Goal: Task Accomplishment & Management: Complete application form

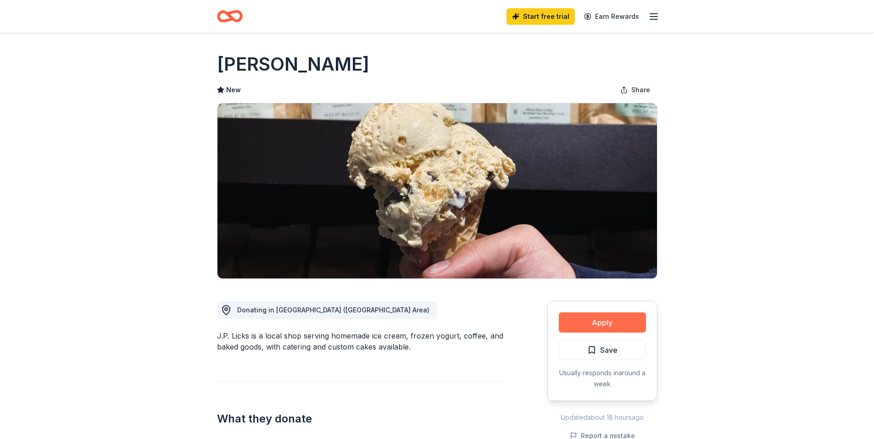
click at [614, 322] on button "Apply" at bounding box center [602, 322] width 87 height 20
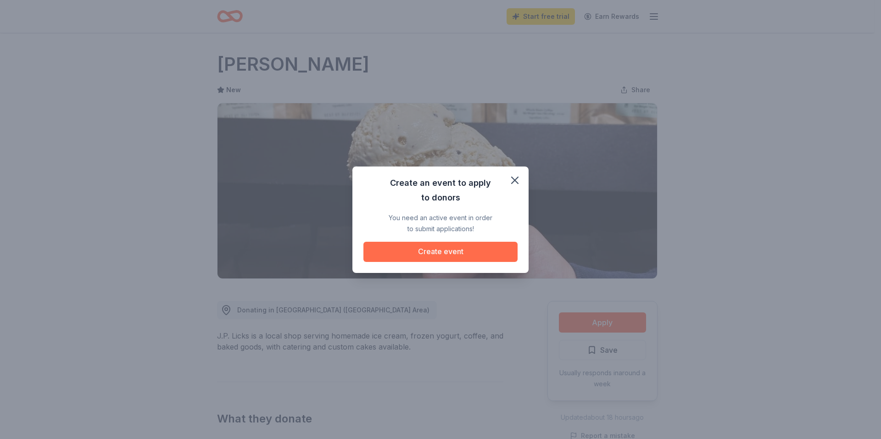
click at [467, 250] on button "Create event" at bounding box center [440, 252] width 154 height 20
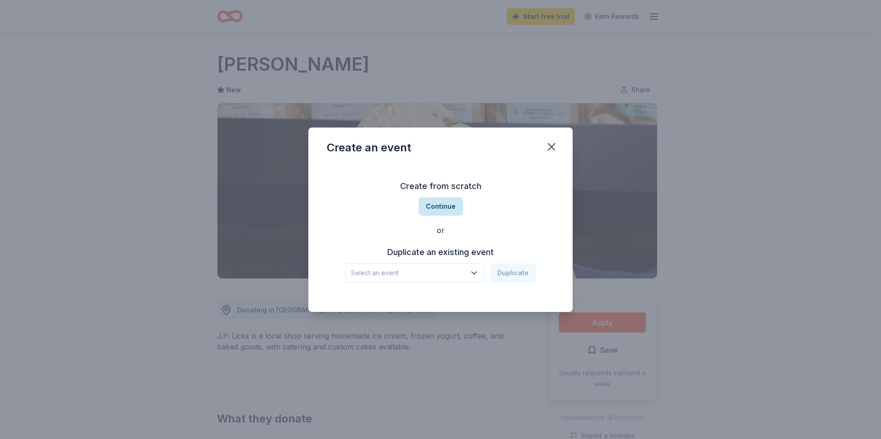
click at [442, 207] on button "Continue" at bounding box center [440, 206] width 45 height 18
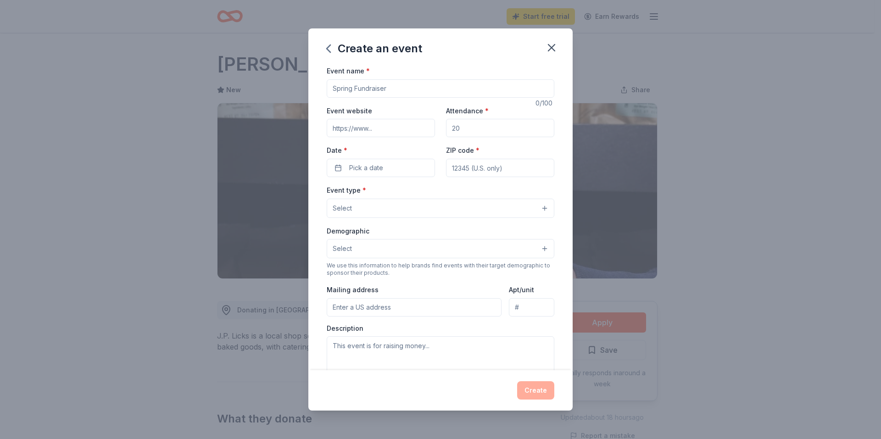
click at [407, 86] on input "Event name *" at bounding box center [441, 88] width 228 height 18
drag, startPoint x: 399, startPoint y: 90, endPoint x: 336, endPoint y: 91, distance: 62.9
click at [336, 91] on input "Event name *" at bounding box center [441, 88] width 228 height 18
type input "Fall Festival, Holloween , [DATE], Christmas"
click at [388, 127] on input "Event website" at bounding box center [381, 128] width 108 height 18
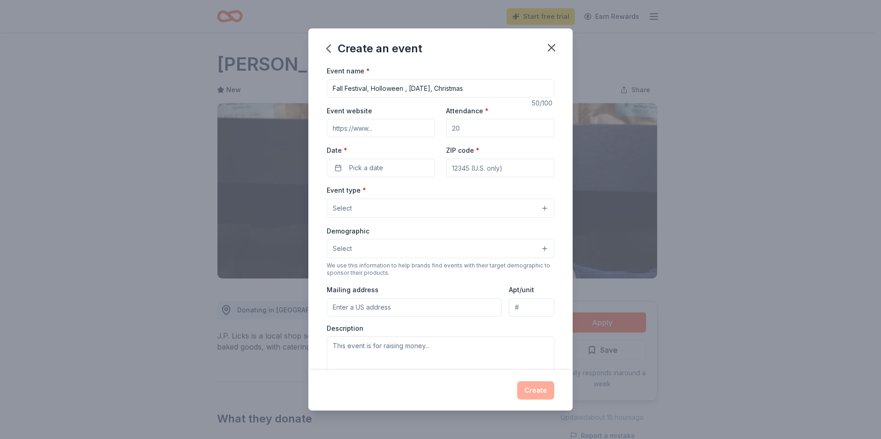
type input "www.franklin-hill.org"
drag, startPoint x: 465, startPoint y: 128, endPoint x: 442, endPoint y: 121, distance: 24.5
click at [442, 121] on div "Event website www.franklin-hill.org Attendance * Date * Pick a date ZIP code *" at bounding box center [441, 141] width 228 height 72
type input "250"
click at [378, 170] on span "Pick a date" at bounding box center [366, 167] width 34 height 11
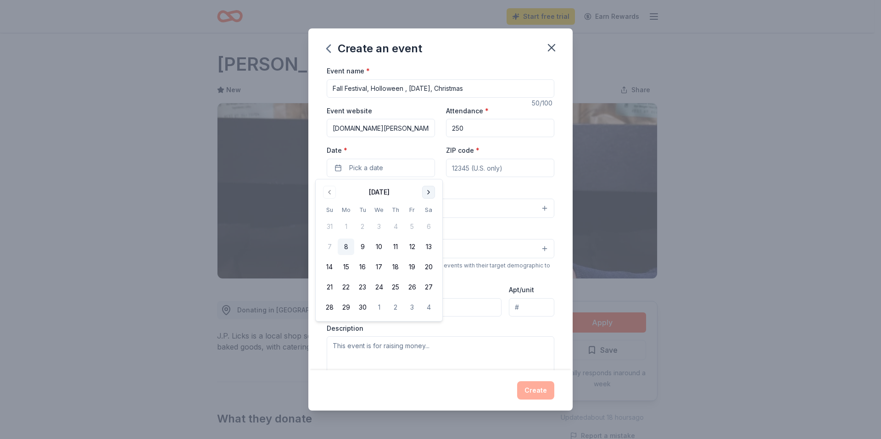
click at [430, 193] on button "Go to next month" at bounding box center [428, 192] width 13 height 13
click at [410, 305] on button "31" at bounding box center [412, 307] width 17 height 17
click at [423, 166] on span "button" at bounding box center [425, 167] width 11 height 11
click at [411, 305] on button "31" at bounding box center [412, 307] width 17 height 17
click at [458, 289] on div "Mailing address" at bounding box center [414, 300] width 175 height 33
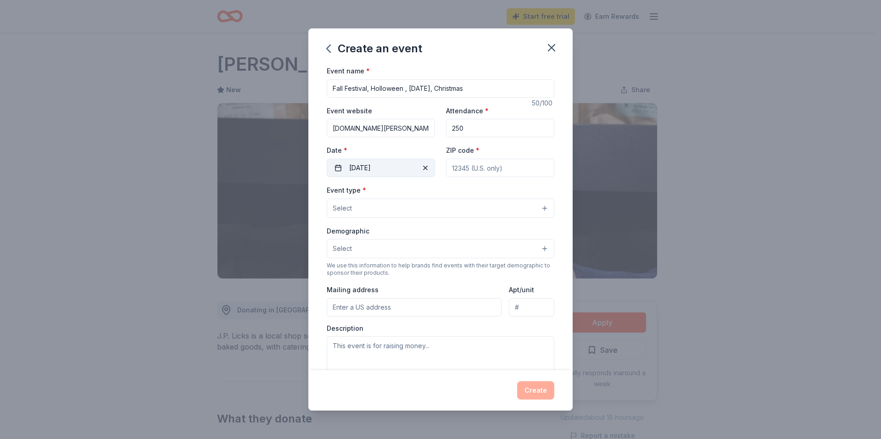
click at [477, 169] on input "ZIP code *" at bounding box center [500, 168] width 108 height 18
type input "02124"
type input "1 Shandon Road"
type input "Box #108"
click at [392, 209] on button "Select" at bounding box center [441, 208] width 228 height 19
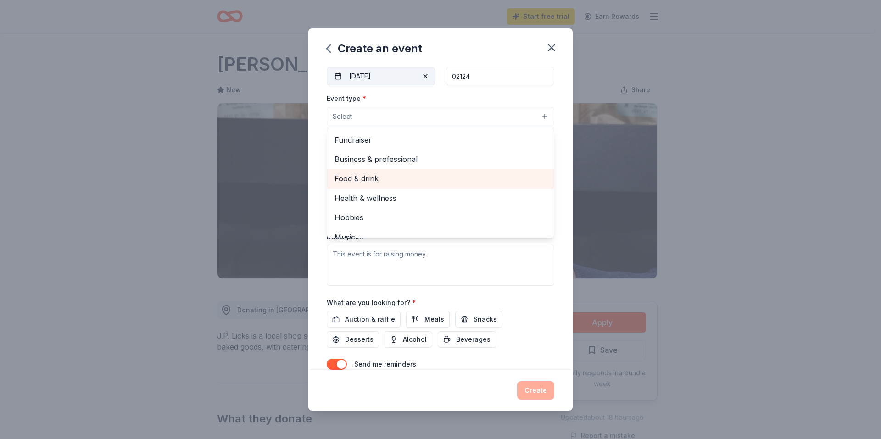
click at [377, 177] on span "Food & drink" at bounding box center [441, 179] width 212 height 12
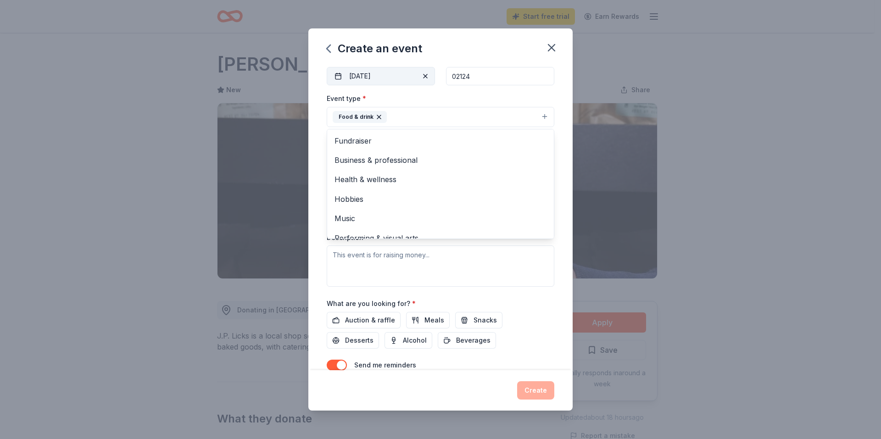
click at [559, 121] on div "Event name * Fall Festival, Holloween , Thanksgiving, Christmas 50 /100 Event w…" at bounding box center [440, 217] width 264 height 305
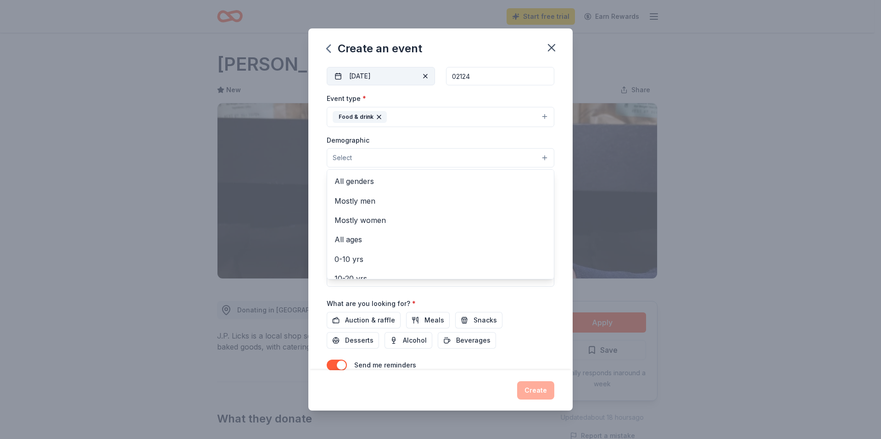
click at [446, 158] on button "Select" at bounding box center [441, 157] width 228 height 19
click at [406, 182] on span "All genders" at bounding box center [441, 181] width 212 height 12
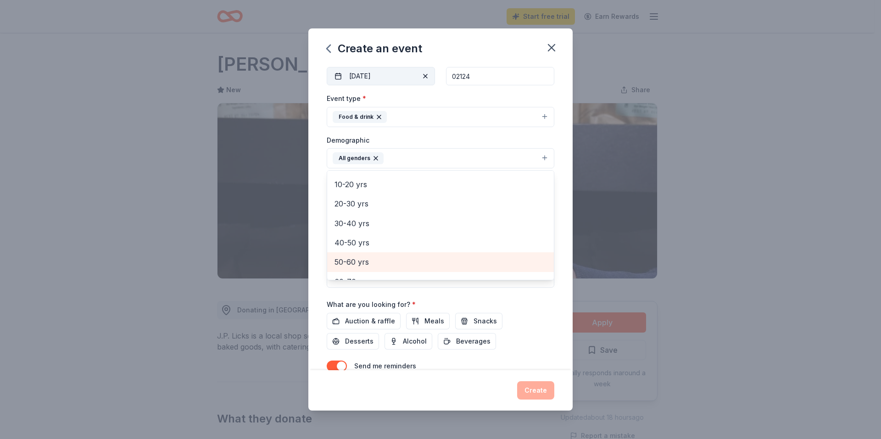
scroll to position [92, 0]
click at [558, 173] on div "Event name * Fall Festival, Holloween , Thanksgiving, Christmas 50 /100 Event w…" at bounding box center [440, 217] width 264 height 305
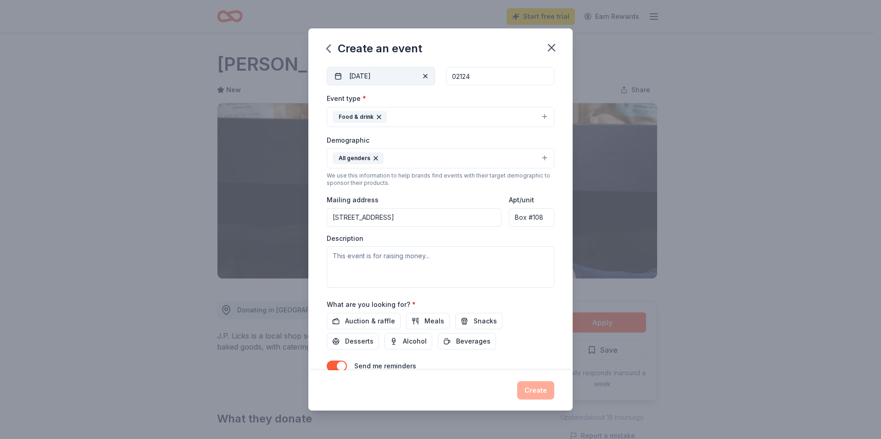
click at [788, 249] on div "Create an event Event name * Fall Festival, Holloween , Thanksgiving, Christmas…" at bounding box center [440, 219] width 881 height 439
click at [363, 257] on textarea at bounding box center [441, 266] width 228 height 41
paste textarea "🎃 Halloween: Community Costume Bash & Treat Giveaway Date: Late October Locatio…"
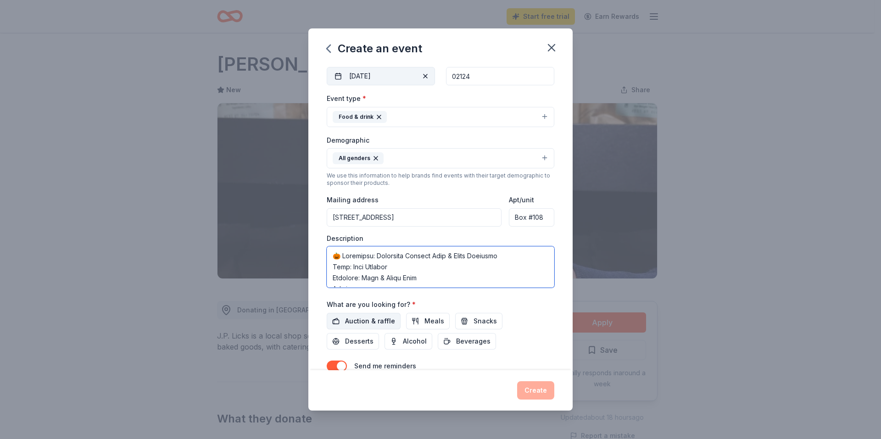
scroll to position [135, 0]
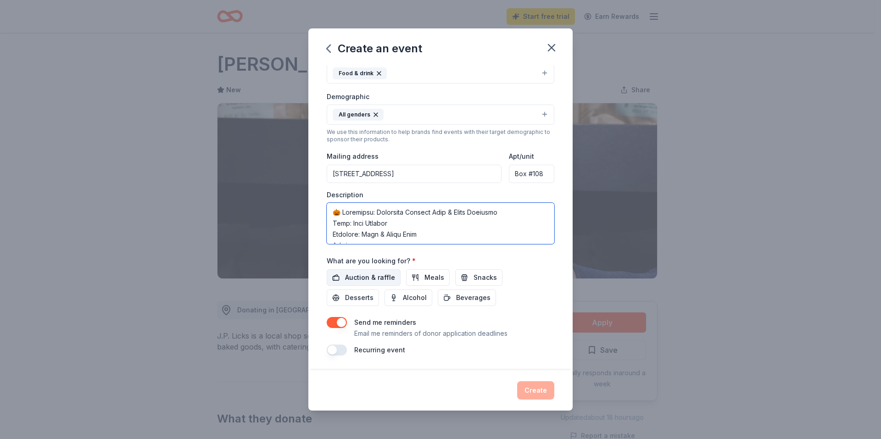
type textarea "🎃 Halloween: Community Costume Bash & Treat Giveaway Date: Late October Locatio…"
click at [389, 281] on span "Auction & raffle" at bounding box center [370, 277] width 50 height 11
click at [467, 278] on button "Snacks" at bounding box center [478, 277] width 47 height 17
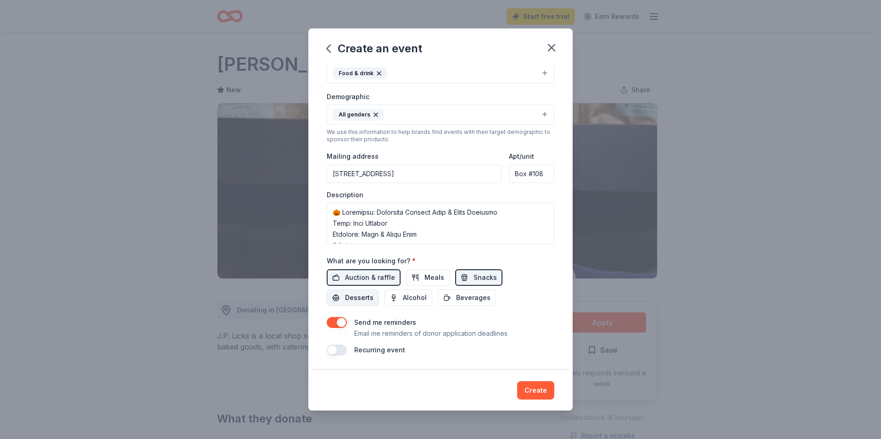
click at [368, 296] on span "Desserts" at bounding box center [359, 297] width 28 height 11
click at [435, 276] on span "Meals" at bounding box center [434, 277] width 20 height 11
click at [474, 300] on span "Beverages" at bounding box center [473, 297] width 34 height 11
click at [540, 386] on button "Create" at bounding box center [535, 390] width 37 height 18
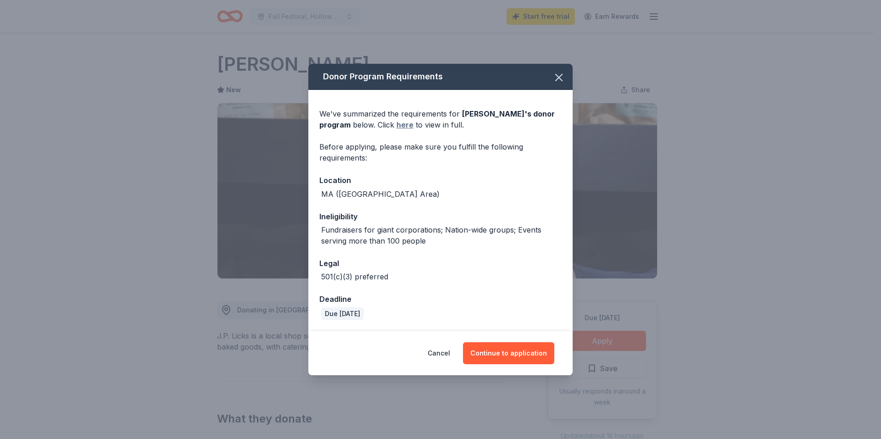
click at [396, 124] on link "here" at bounding box center [404, 124] width 17 height 11
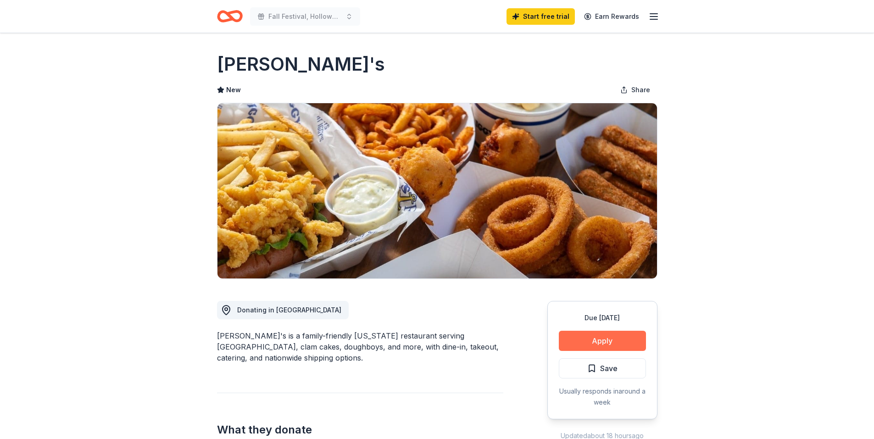
click at [604, 340] on button "Apply" at bounding box center [602, 341] width 87 height 20
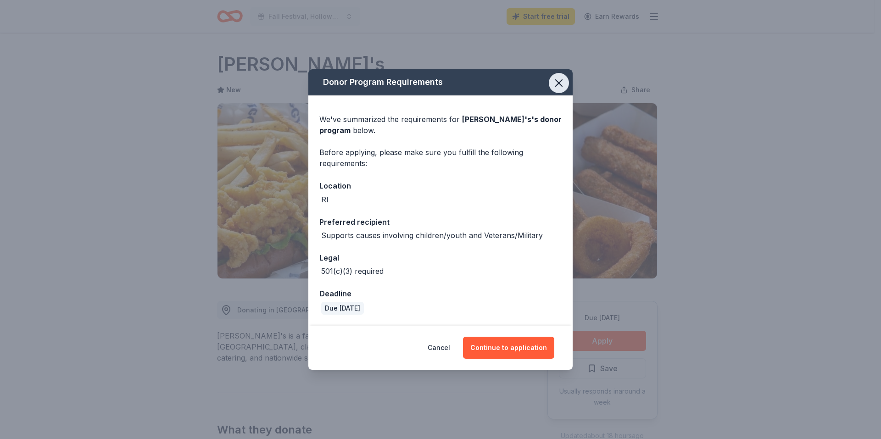
click at [557, 82] on icon "button" at bounding box center [559, 83] width 6 height 6
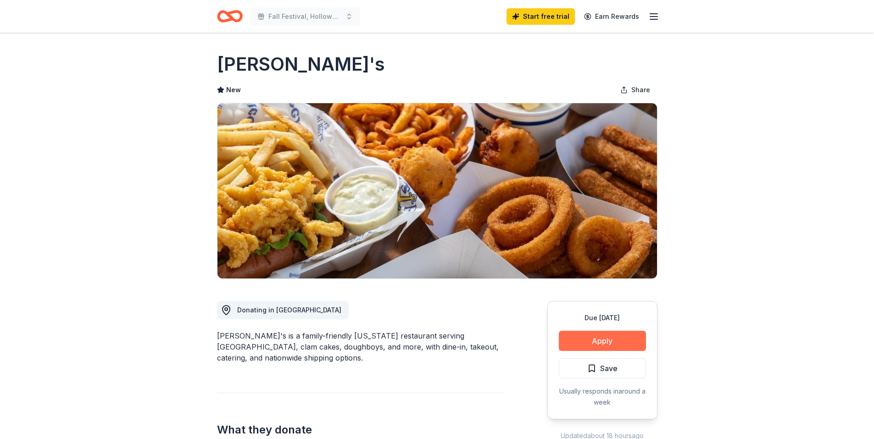
click at [608, 340] on button "Apply" at bounding box center [602, 341] width 87 height 20
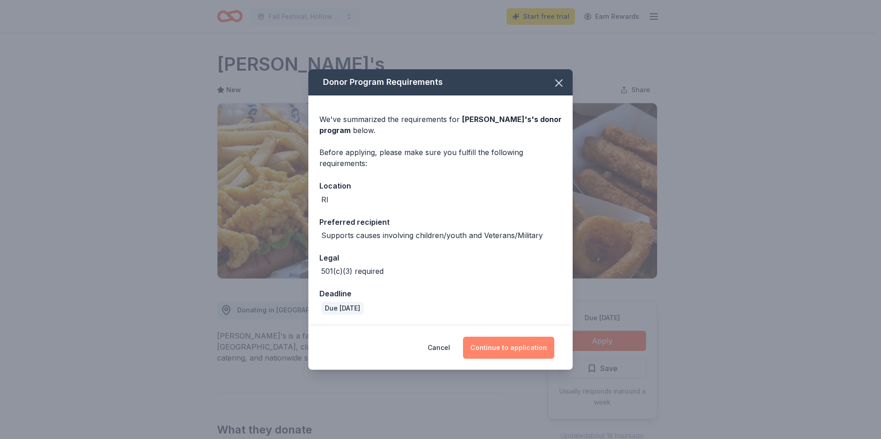
click at [535, 347] on button "Continue to application" at bounding box center [508, 348] width 91 height 22
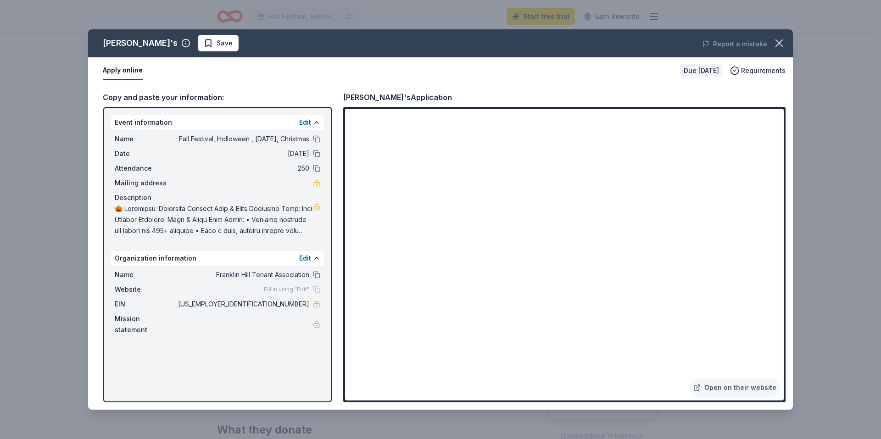
click at [178, 121] on div "Event information Edit" at bounding box center [217, 122] width 213 height 15
click at [305, 124] on button "Edit" at bounding box center [305, 122] width 12 height 11
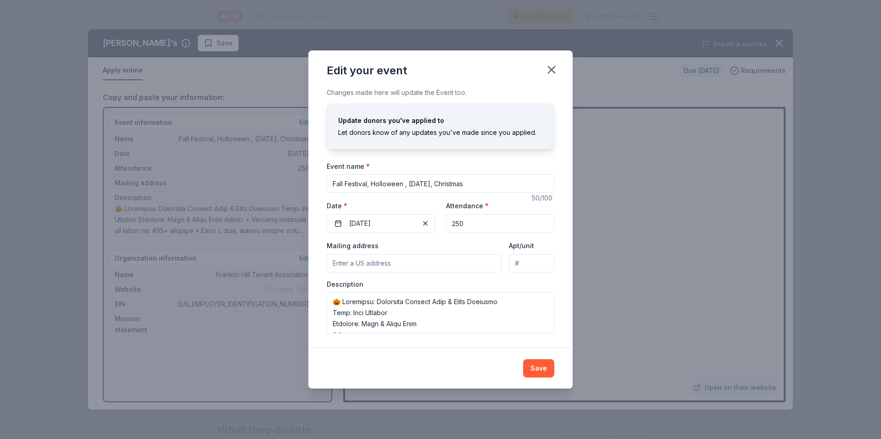
drag, startPoint x: 400, startPoint y: 125, endPoint x: 369, endPoint y: 124, distance: 31.2
click at [369, 124] on div "Update donors you've applied to" at bounding box center [440, 120] width 205 height 11
drag, startPoint x: 468, startPoint y: 225, endPoint x: 440, endPoint y: 225, distance: 28.9
click at [440, 225] on div "Event website www.franklin-hill.org Attendance * 250 Date * 10/31/2025" at bounding box center [441, 216] width 228 height 33
type input "1"
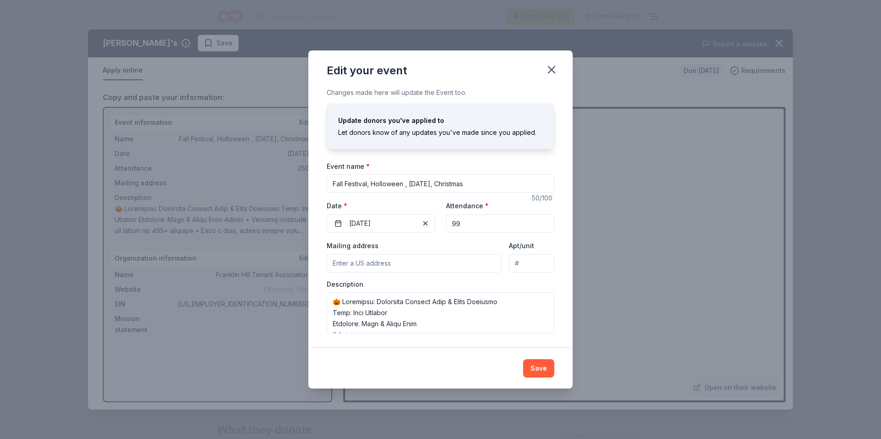
type input "99"
click at [395, 262] on input "Mailing address" at bounding box center [414, 263] width 175 height 18
type input "1 Shandon Road"
type input "Box #108"
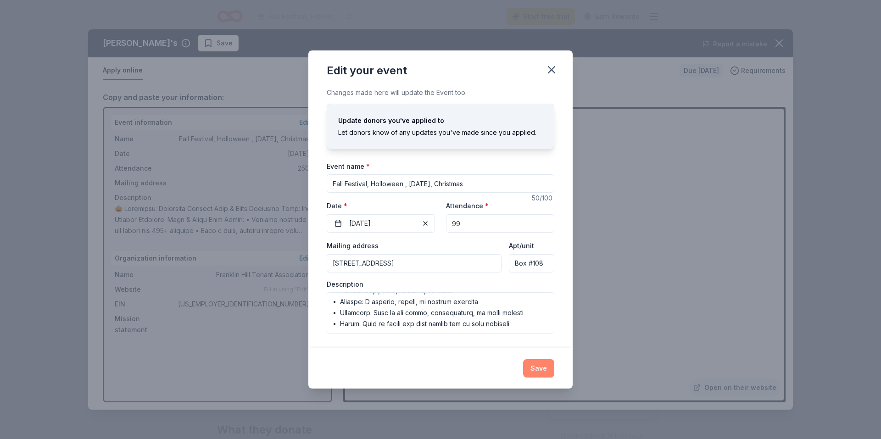
click at [541, 364] on button "Save" at bounding box center [538, 368] width 31 height 18
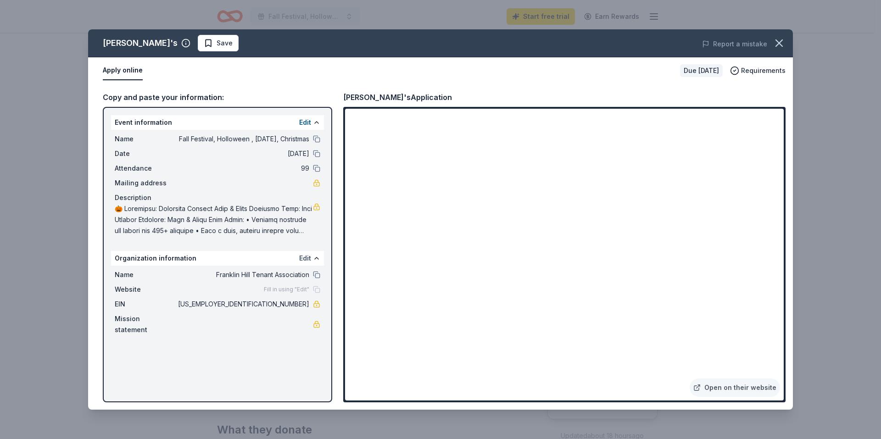
click at [303, 257] on button "Edit" at bounding box center [305, 258] width 12 height 11
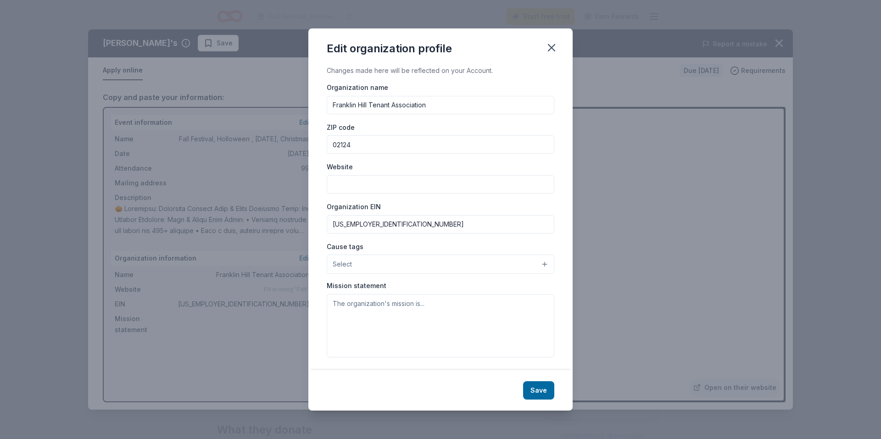
click at [376, 184] on input "Website" at bounding box center [441, 184] width 228 height 18
type input "[PERSON_NAME][DOMAIN_NAME][URL]"
click at [383, 260] on button "Select" at bounding box center [441, 264] width 228 height 19
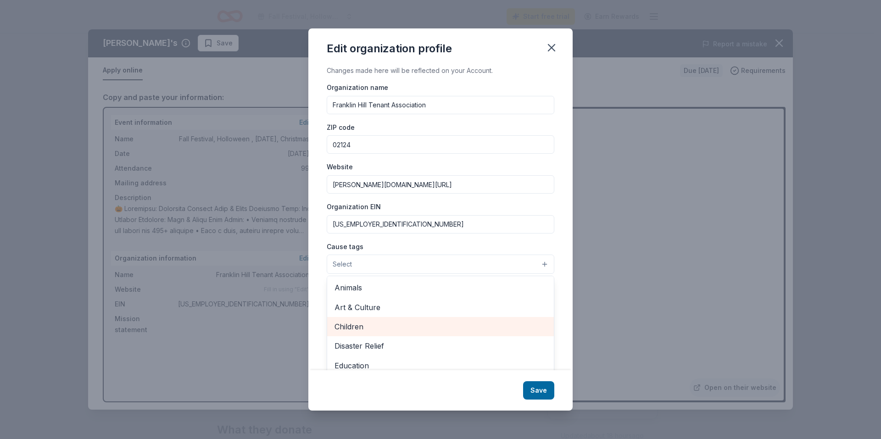
click at [379, 320] on div "Children" at bounding box center [440, 326] width 227 height 19
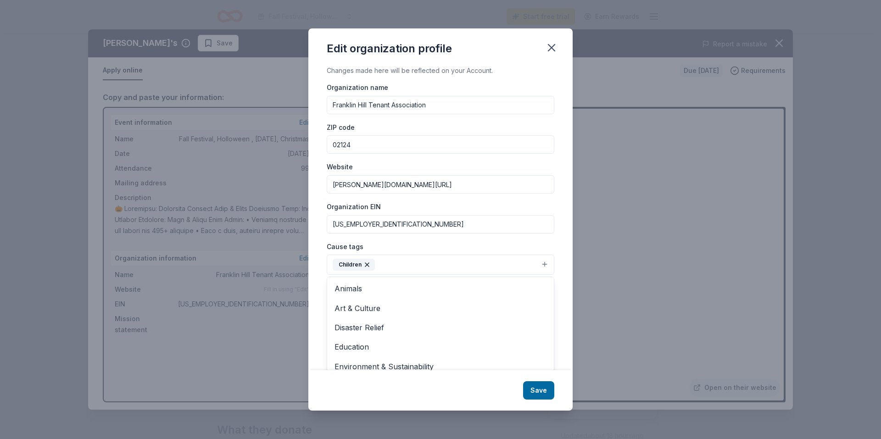
click at [563, 284] on div "Changes made here will be reflected on your Account. Organization name Franklin…" at bounding box center [440, 217] width 264 height 305
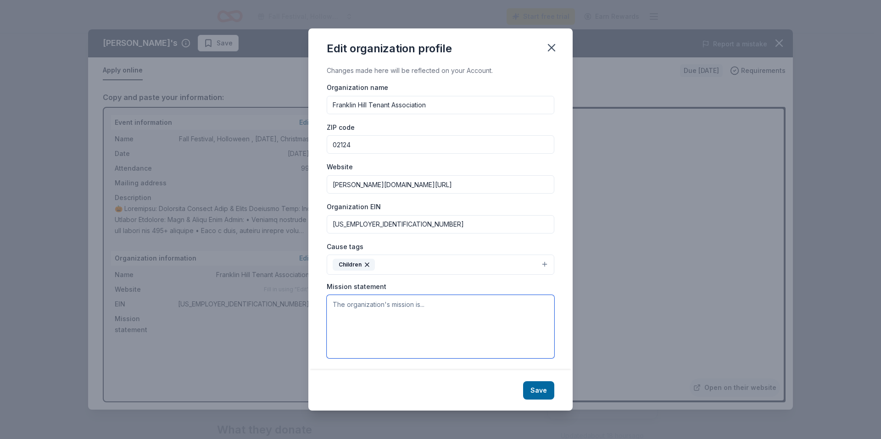
click at [354, 304] on textarea at bounding box center [441, 326] width 228 height 63
click at [826, 171] on div "Edit organization profile Changes made here will be reflected on your Account. …" at bounding box center [440, 219] width 881 height 439
click at [351, 307] on textarea at bounding box center [441, 326] width 228 height 63
paste textarea "🏡 Franklin Hill Tenant Association Mission Statement The Franklin Hill Tenant A…"
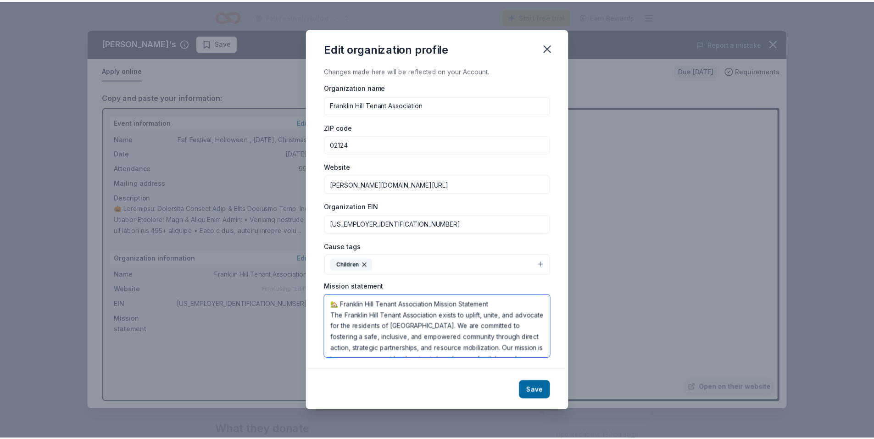
scroll to position [61, 0]
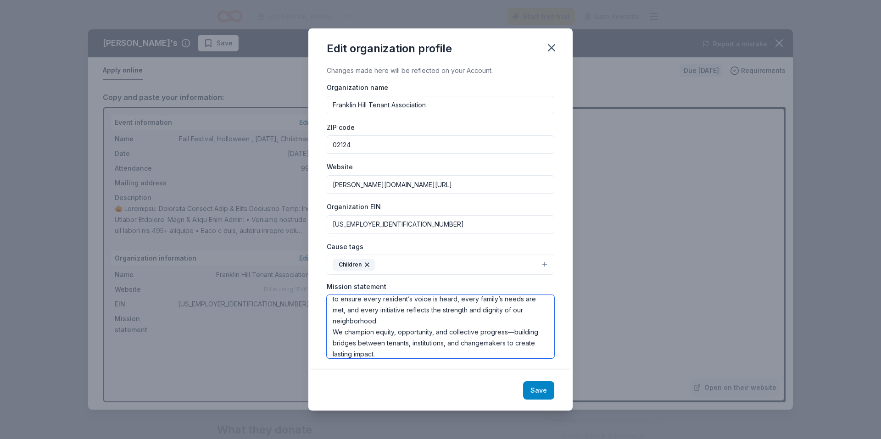
type textarea "🏡 Franklin Hill Tenant Association Mission Statement The Franklin Hill Tenant A…"
click at [543, 390] on button "Save" at bounding box center [538, 390] width 31 height 18
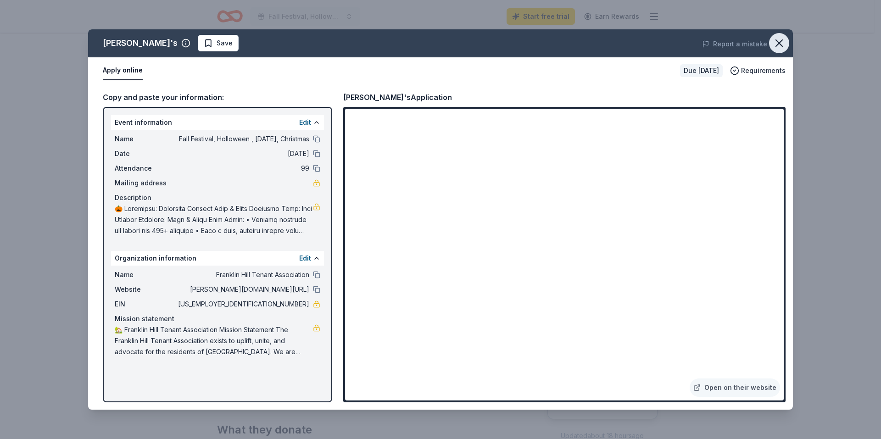
drag, startPoint x: 782, startPoint y: 42, endPoint x: 778, endPoint y: 44, distance: 4.8
click at [781, 43] on icon "button" at bounding box center [779, 43] width 13 height 13
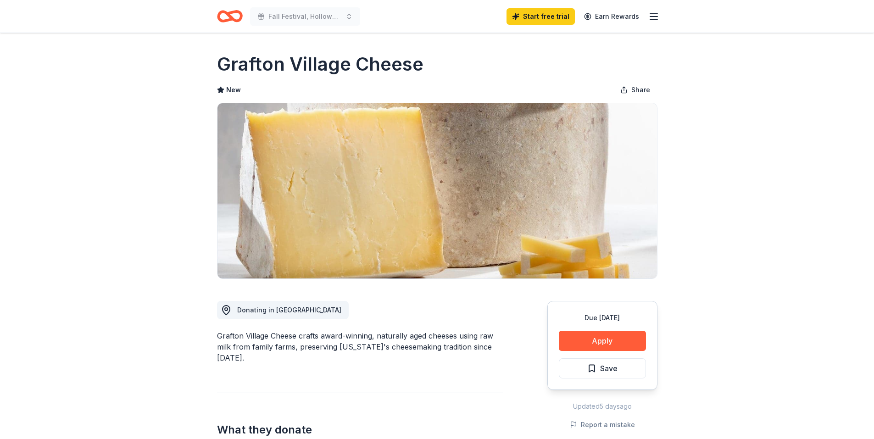
scroll to position [46, 0]
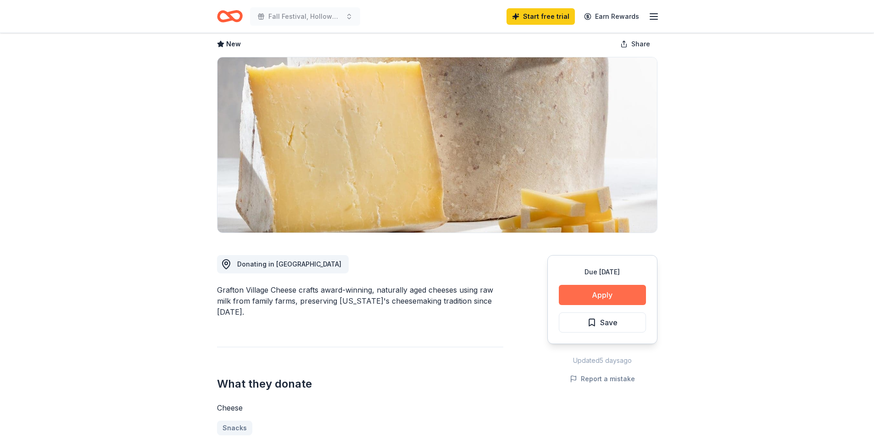
click at [585, 292] on button "Apply" at bounding box center [602, 295] width 87 height 20
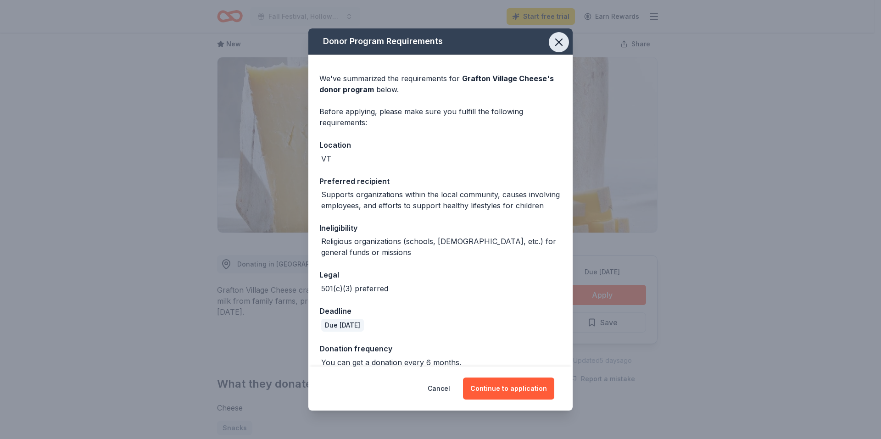
click at [556, 45] on icon "button" at bounding box center [559, 42] width 6 height 6
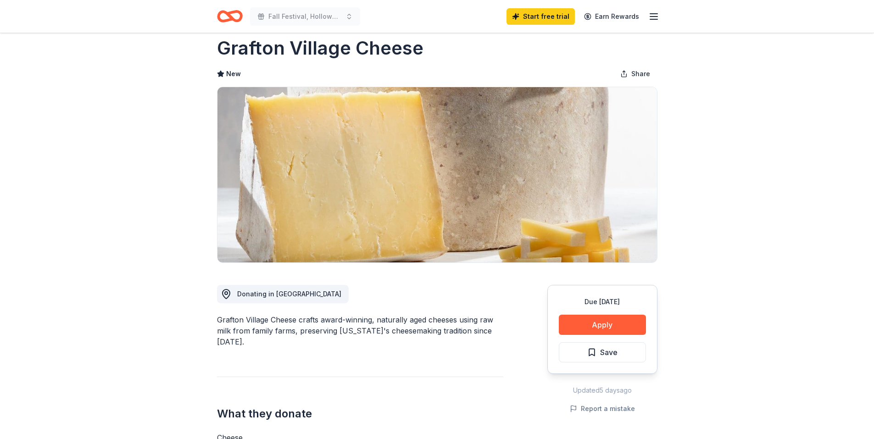
scroll to position [0, 0]
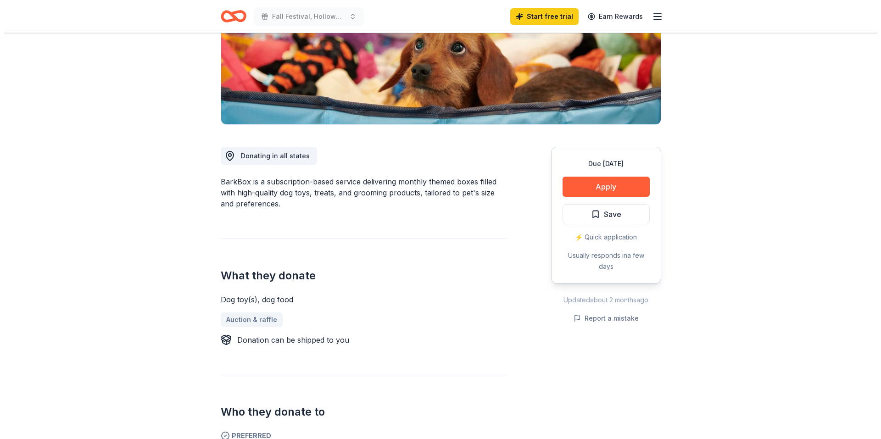
scroll to position [138, 0]
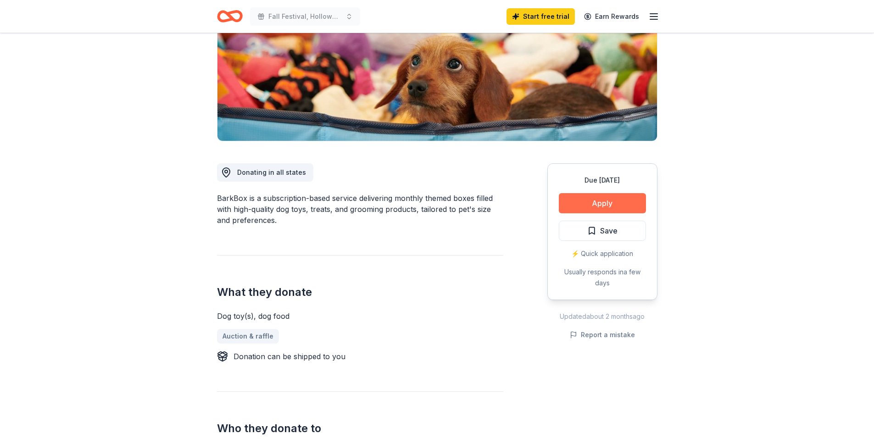
click at [615, 197] on button "Apply" at bounding box center [602, 203] width 87 height 20
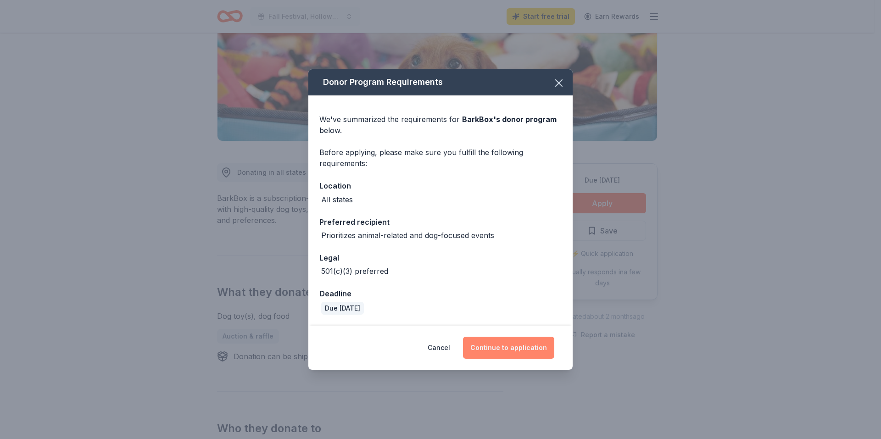
click at [509, 347] on button "Continue to application" at bounding box center [508, 348] width 91 height 22
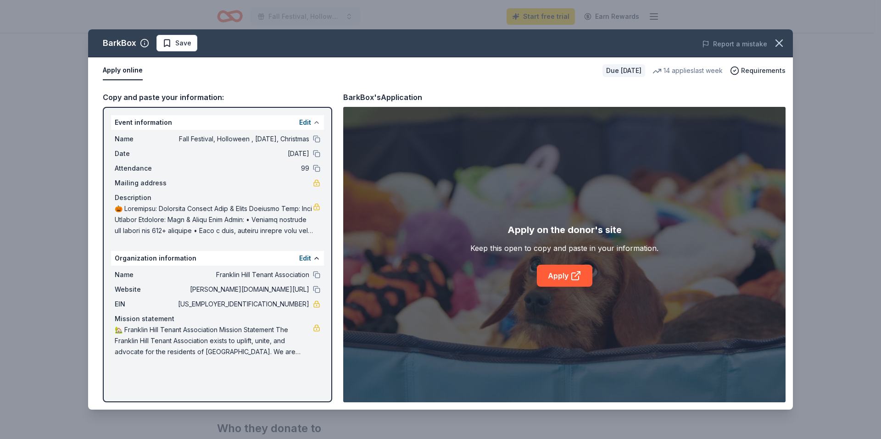
click at [317, 121] on button at bounding box center [316, 122] width 7 height 7
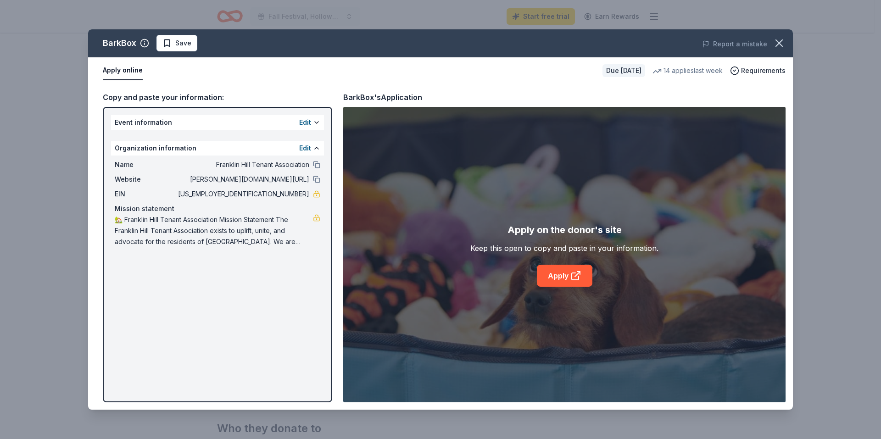
click at [312, 145] on div "Edit" at bounding box center [309, 148] width 21 height 11
click at [313, 146] on button at bounding box center [316, 148] width 7 height 7
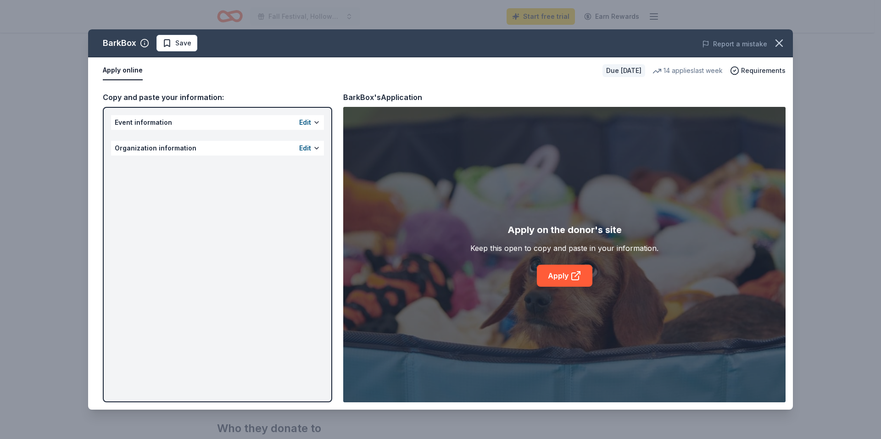
click at [311, 120] on div "Edit" at bounding box center [309, 122] width 21 height 11
click at [314, 121] on button at bounding box center [316, 122] width 7 height 7
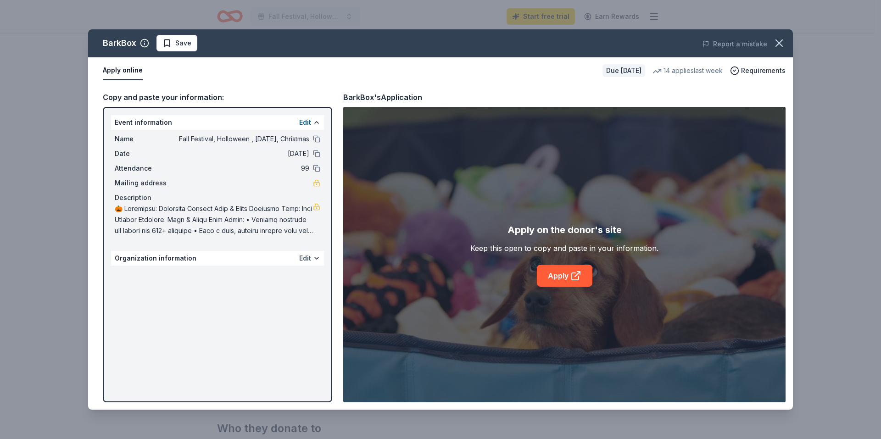
click at [309, 256] on button "Edit" at bounding box center [305, 258] width 12 height 11
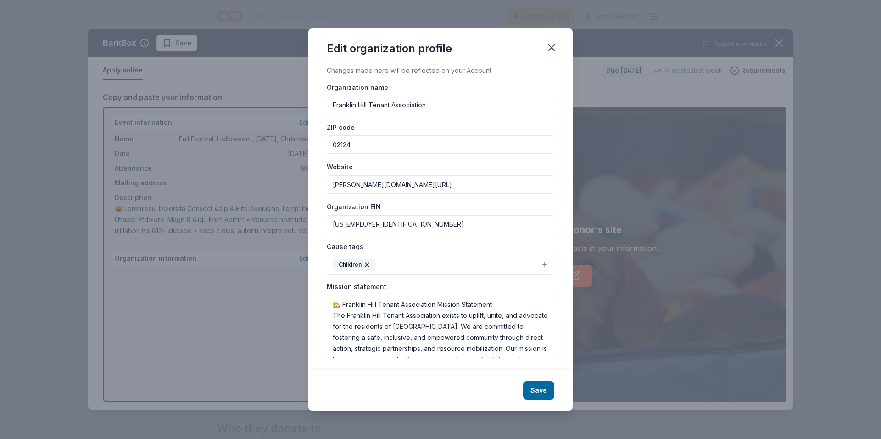
click at [546, 390] on button "Save" at bounding box center [538, 390] width 31 height 18
click at [551, 47] on icon "button" at bounding box center [551, 48] width 6 height 6
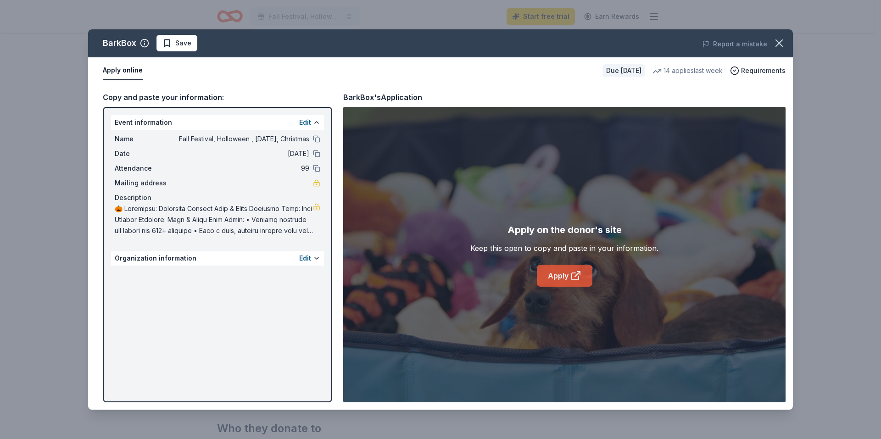
click at [558, 277] on link "Apply" at bounding box center [565, 276] width 56 height 22
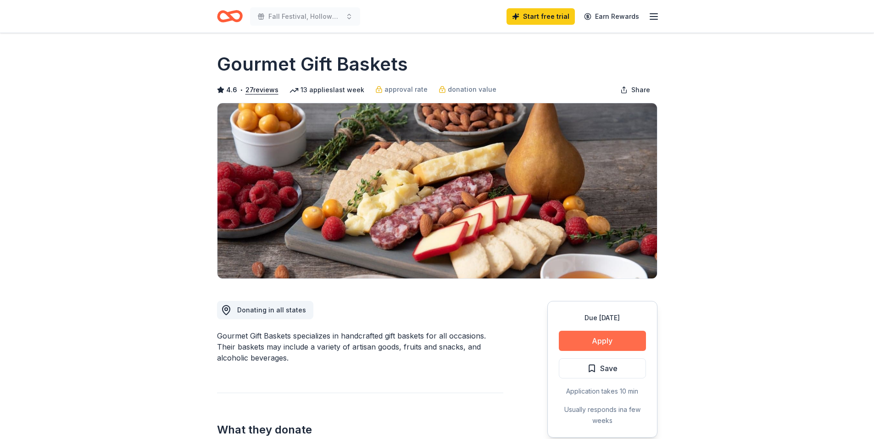
click at [616, 338] on button "Apply" at bounding box center [602, 341] width 87 height 20
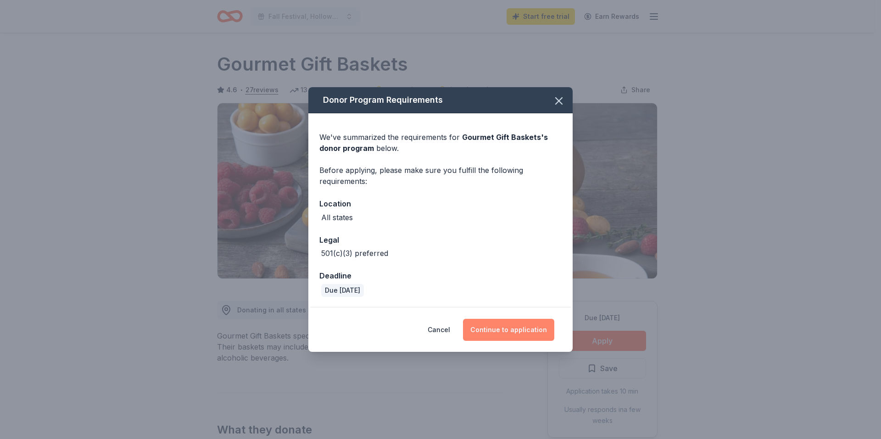
click at [524, 329] on button "Continue to application" at bounding box center [508, 330] width 91 height 22
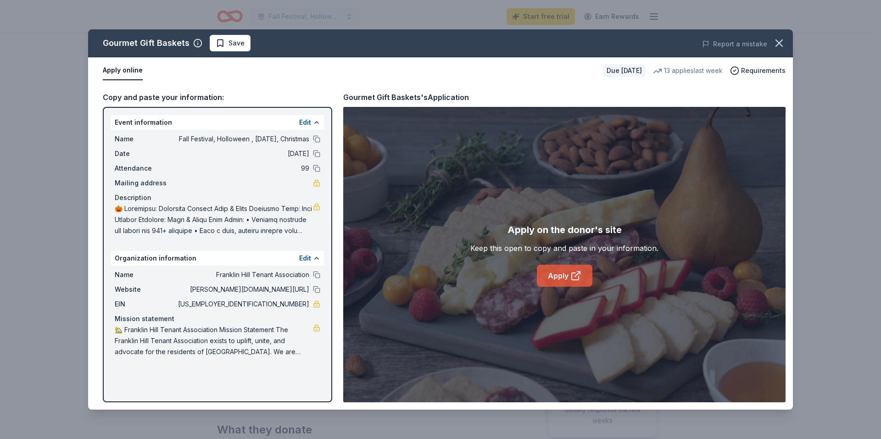
click at [558, 274] on link "Apply" at bounding box center [565, 276] width 56 height 22
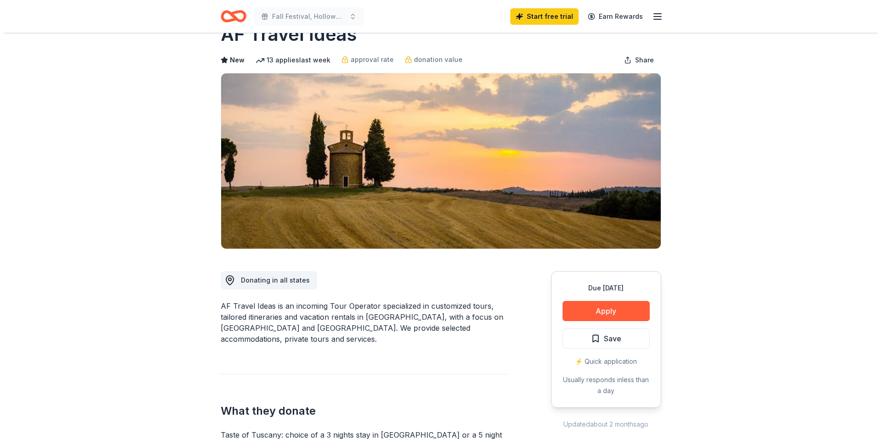
scroll to position [46, 0]
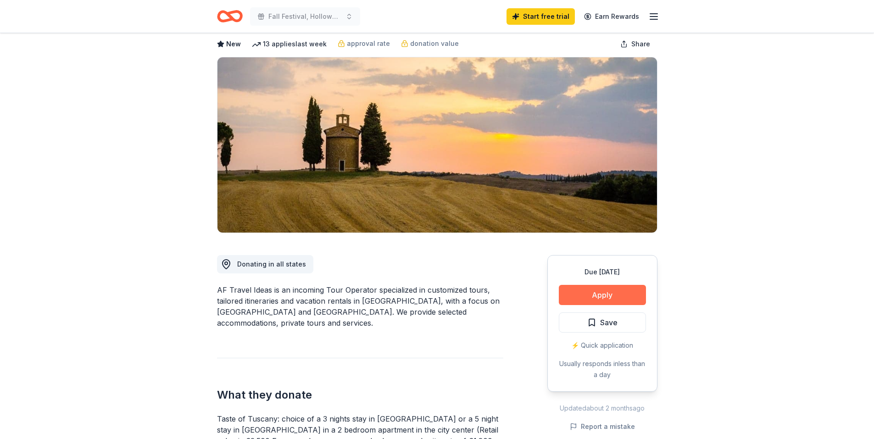
click at [588, 293] on button "Apply" at bounding box center [602, 295] width 87 height 20
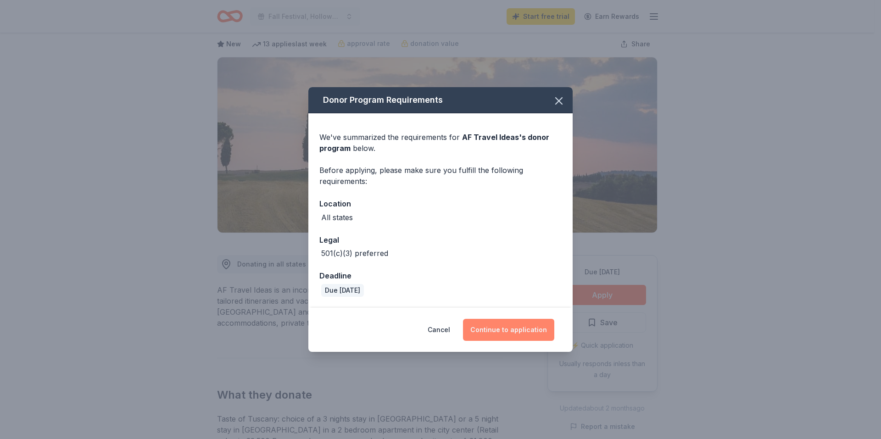
click at [509, 327] on button "Continue to application" at bounding box center [508, 330] width 91 height 22
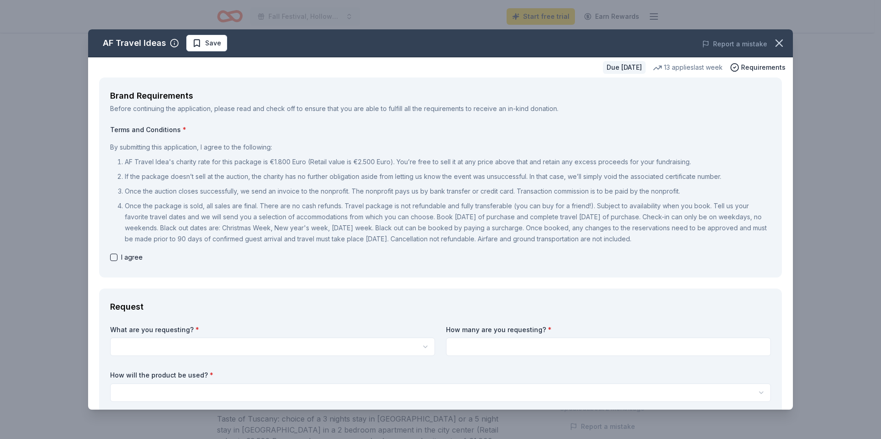
click at [115, 257] on button "button" at bounding box center [113, 257] width 7 height 7
checkbox input "true"
click at [422, 346] on html "Fall Festival, Holloween , Thanksgiving, Christmas Start free trial Earn Reward…" at bounding box center [440, 219] width 881 height 439
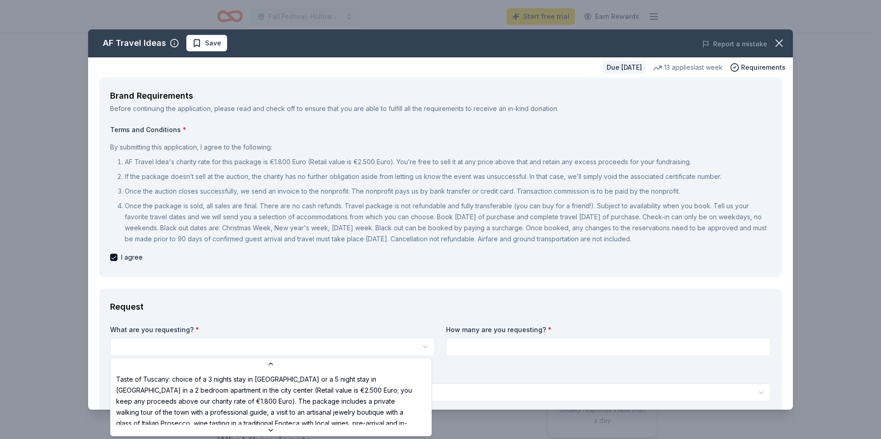
scroll to position [2, 0]
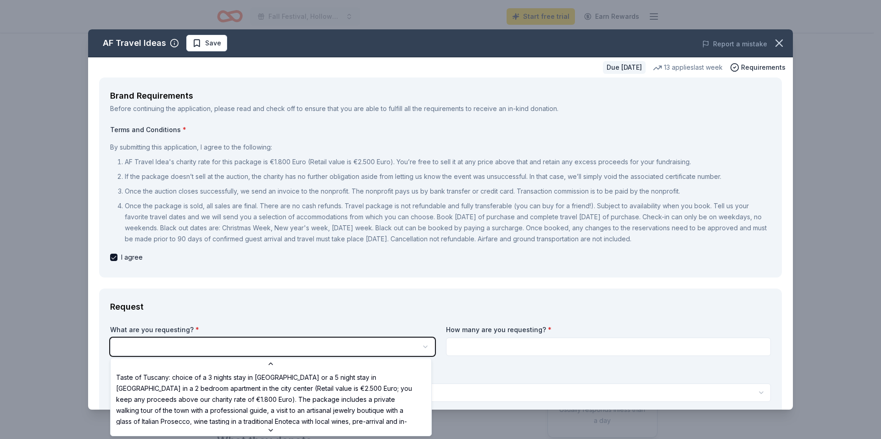
click at [234, 345] on html "Fall Festival, Holloween , Thanksgiving, Christmas Start free trial Earn Reward…" at bounding box center [440, 219] width 881 height 439
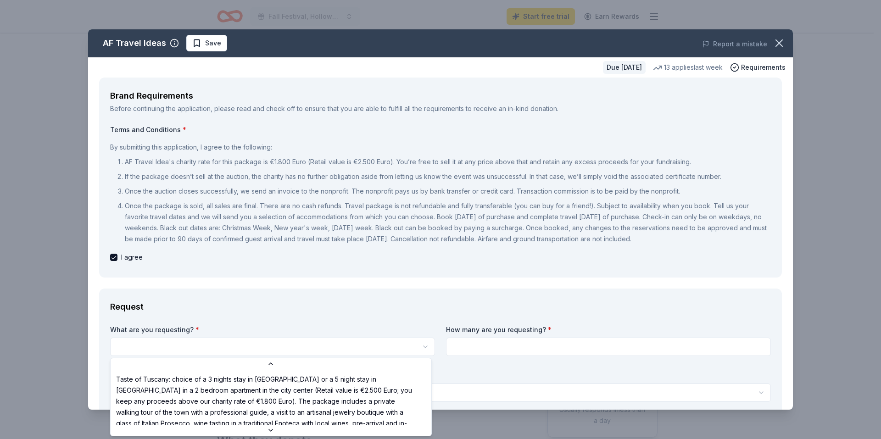
click at [198, 346] on html "Fall Festival, Holloween , Thanksgiving, Christmas Start free trial Earn Reward…" at bounding box center [440, 219] width 881 height 439
select select "Taste of Tuscany: choice of a 3 nights stay in Florence or a 5 night stay in Co…"
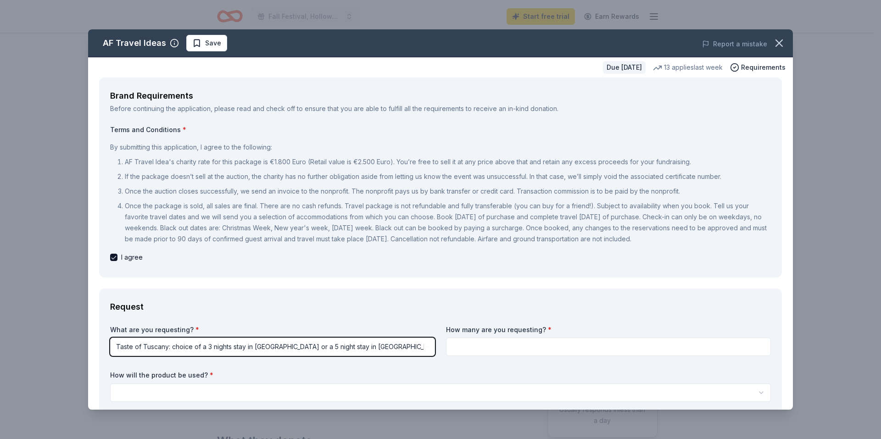
scroll to position [46, 0]
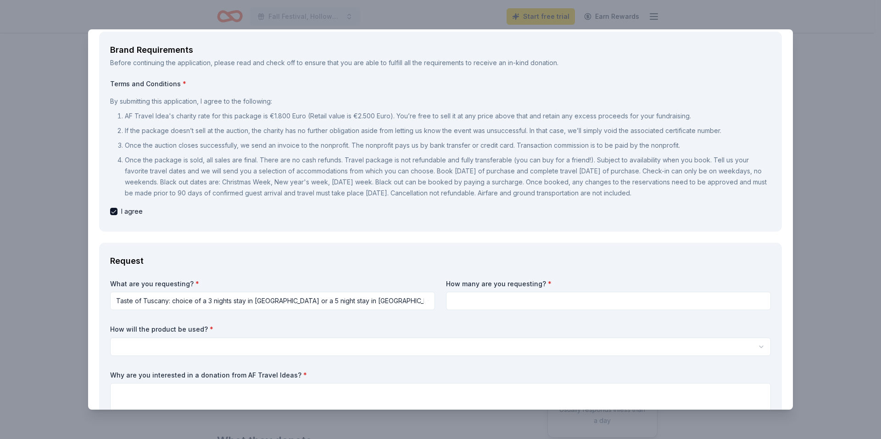
click at [491, 301] on input at bounding box center [608, 301] width 325 height 18
type input "2"
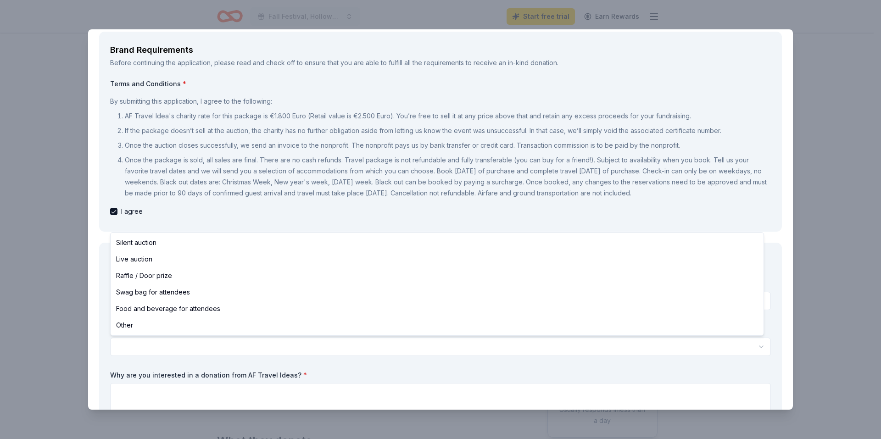
click at [215, 340] on html "Fall Festival, Holloween , Thanksgiving, Christmas Start free trial Earn Reward…" at bounding box center [440, 219] width 881 height 439
select select "silentAuction"
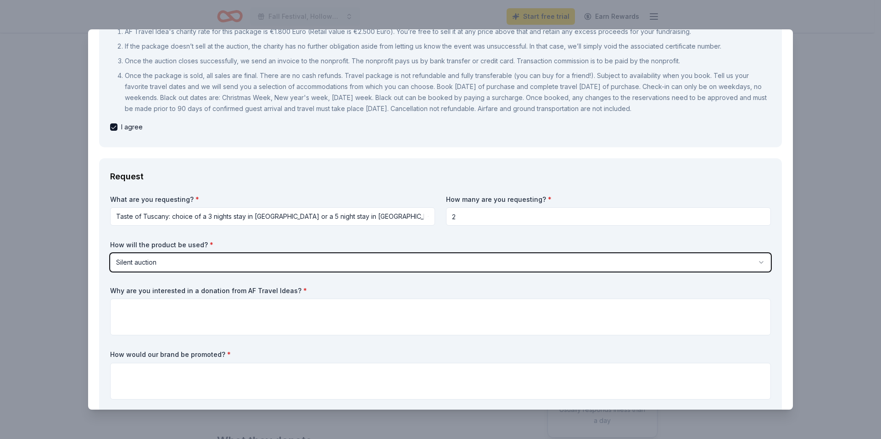
scroll to position [138, 0]
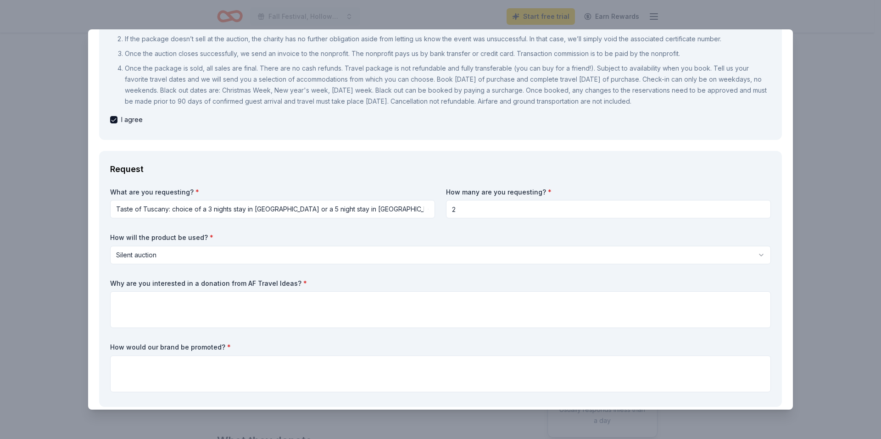
drag, startPoint x: 294, startPoint y: 284, endPoint x: 238, endPoint y: 275, distance: 56.7
click at [238, 275] on div "What are you requesting? * Taste of Tuscany: choice of a 3 nights stay in Flore…" at bounding box center [440, 292] width 661 height 208
drag, startPoint x: 109, startPoint y: 282, endPoint x: 176, endPoint y: 288, distance: 66.8
click at [176, 288] on div "Request What are you requesting? * Taste of Tuscany: choice of a 3 nights stay …" at bounding box center [440, 279] width 683 height 256
click at [154, 287] on label "Why are you interested in a donation from AF Travel Ideas? *" at bounding box center [440, 283] width 661 height 9
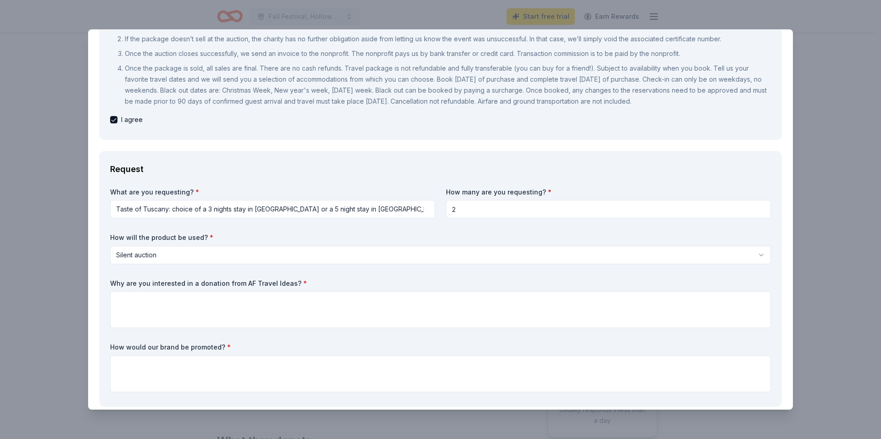
click at [154, 284] on label "Why are you interested in a donation from AF Travel Ideas? *" at bounding box center [440, 283] width 661 height 9
click at [159, 284] on label "Why are you interested in a donation from AF Travel Ideas? *" at bounding box center [440, 283] width 661 height 9
drag, startPoint x: 280, startPoint y: 284, endPoint x: 236, endPoint y: 276, distance: 44.7
click at [236, 276] on div "What are you requesting? * Taste of Tuscany: choice of a 3 nights stay in Flore…" at bounding box center [440, 292] width 661 height 208
click at [842, 296] on div "AF Travel Ideas Save Report a mistake Due in 46 days 13 applies last week Requi…" at bounding box center [440, 219] width 881 height 439
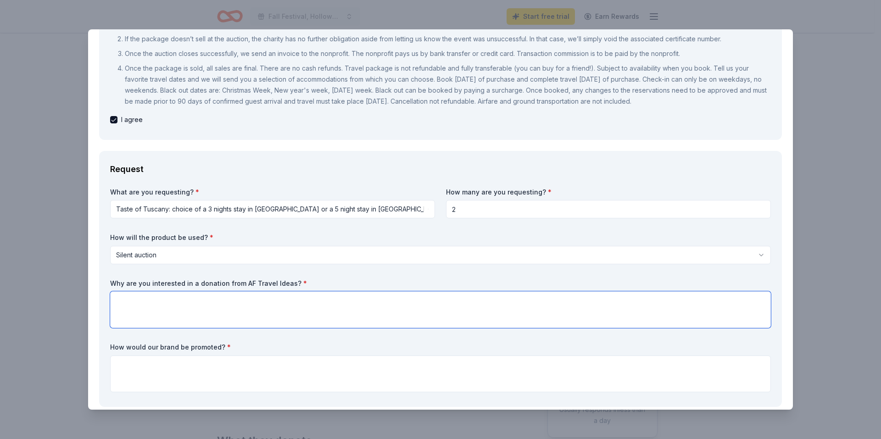
click at [130, 306] on textarea at bounding box center [440, 309] width 661 height 37
paste textarea "A donation for a trip to Italy could offer a unique chance for cultural immersi…"
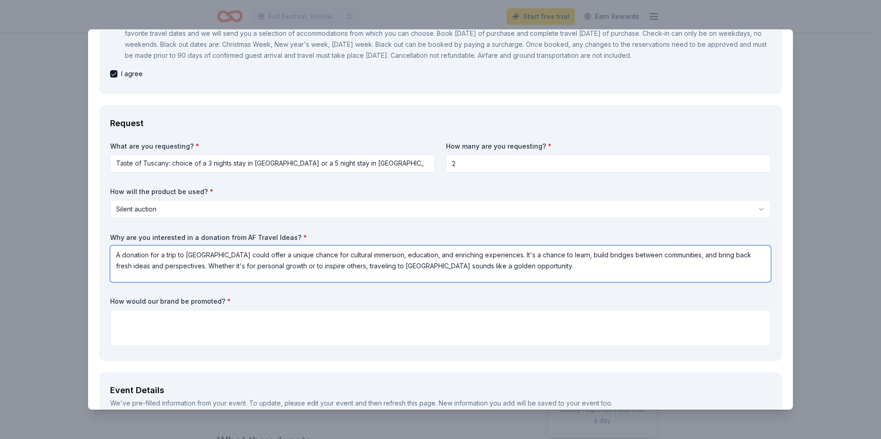
scroll to position [229, 0]
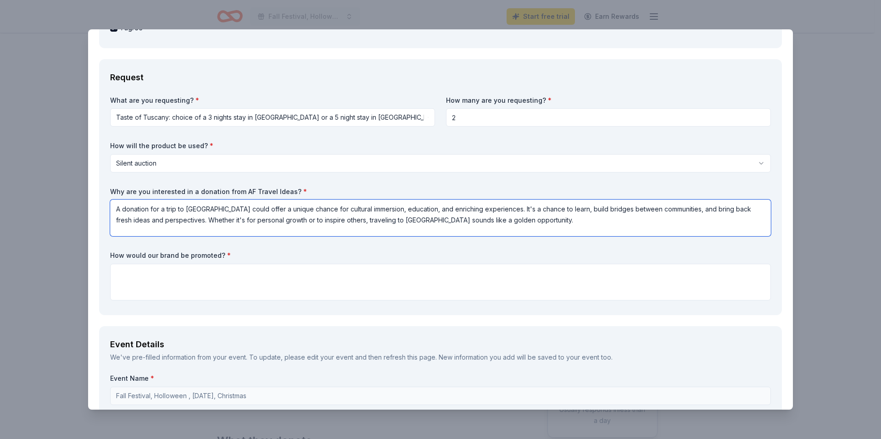
type textarea "A donation for a trip to Italy could offer a unique chance for cultural immersi…"
drag, startPoint x: 822, startPoint y: 220, endPoint x: 522, endPoint y: 44, distance: 348.0
click at [818, 222] on div "AF Travel Ideas Save Report a mistake Due in 46 days 13 applies last week Requi…" at bounding box center [440, 219] width 881 height 439
click at [185, 274] on textarea at bounding box center [440, 282] width 661 height 37
paste textarea "Imagine embarking on a once-in-lifetime educational journey to Italy, tailored …"
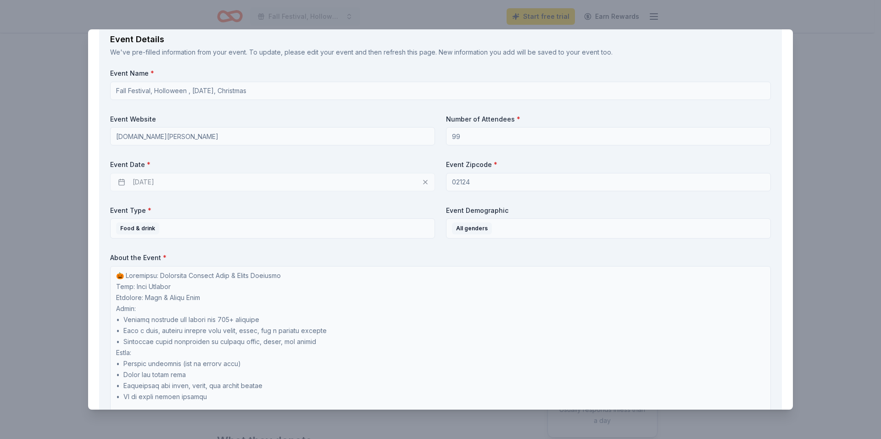
scroll to position [551, 0]
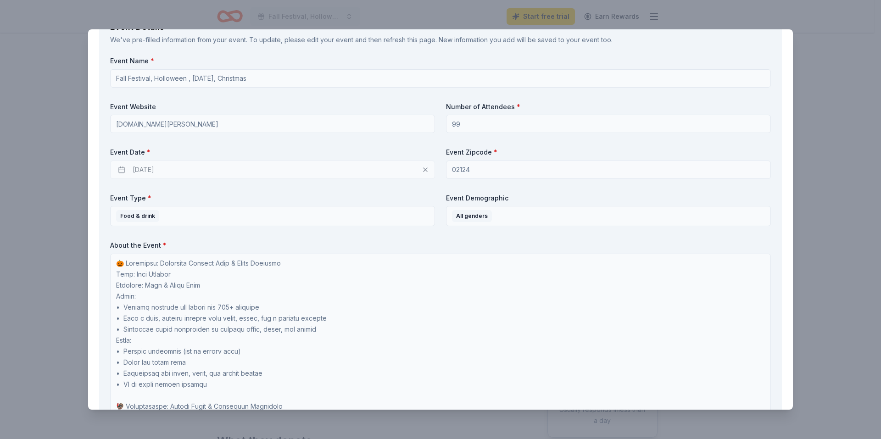
type textarea "Imagine embarking on a once-in-lifetime educational journey to Italy, tailored …"
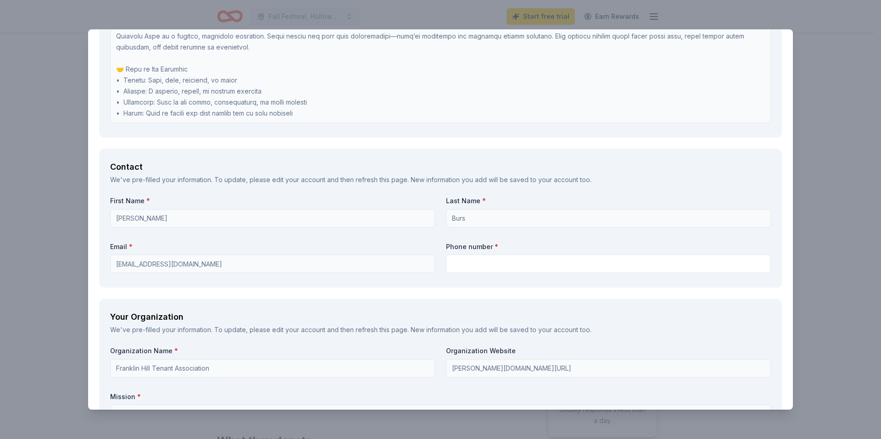
scroll to position [918, 0]
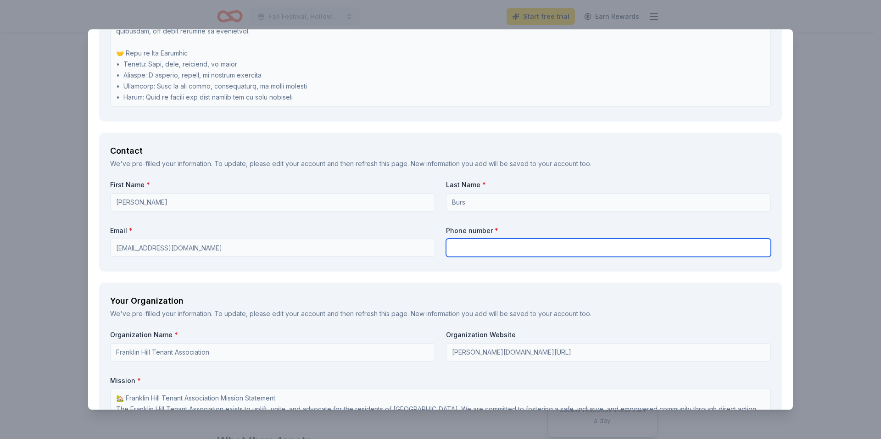
click at [467, 255] on input "text" at bounding box center [608, 248] width 325 height 18
type input "8575066378"
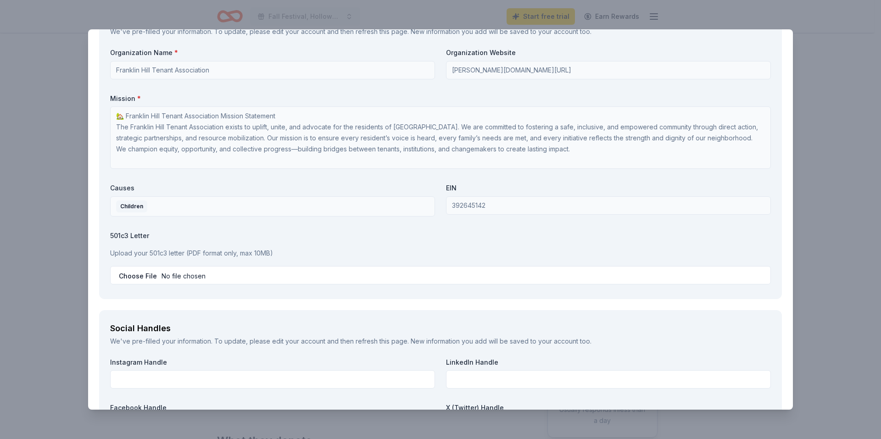
scroll to position [1239, 0]
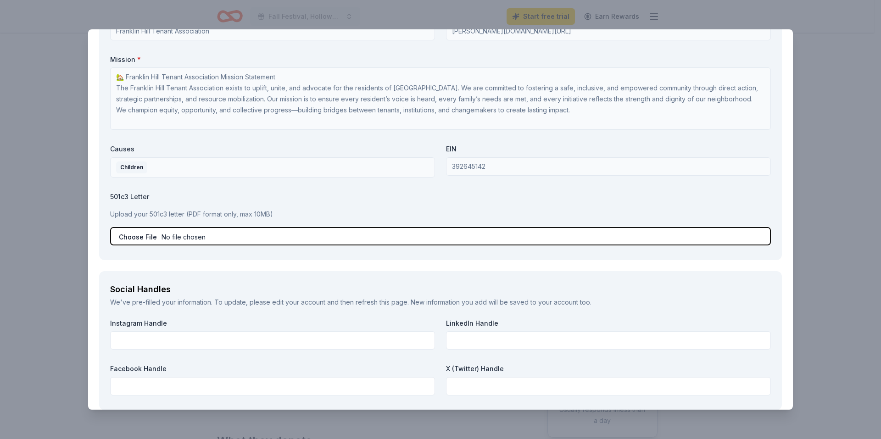
click at [141, 237] on input "file" at bounding box center [440, 236] width 661 height 18
type input "C:\fakepath\articles of incorp.pdf"
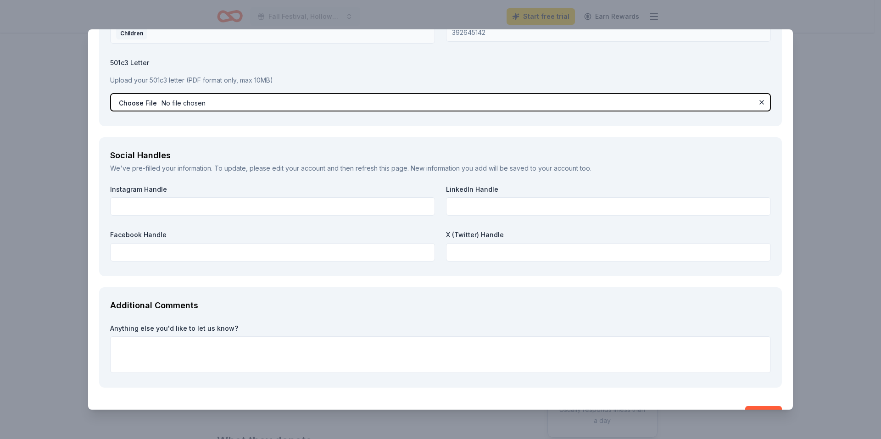
scroll to position [1377, 0]
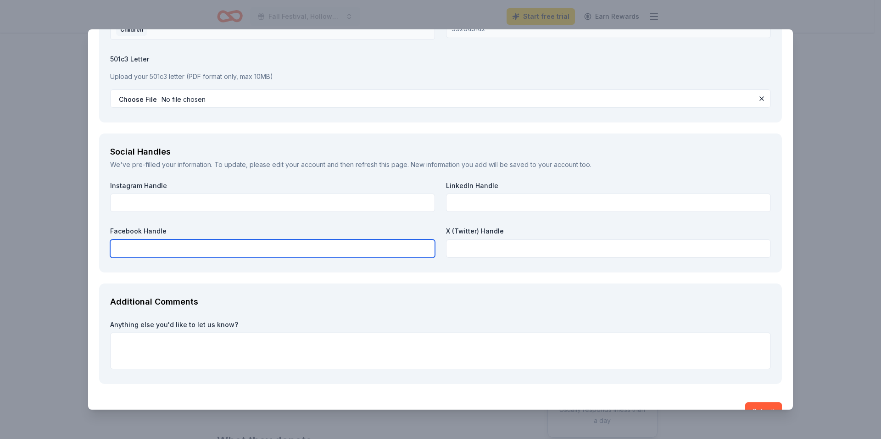
click at [216, 255] on input "text" at bounding box center [272, 249] width 325 height 18
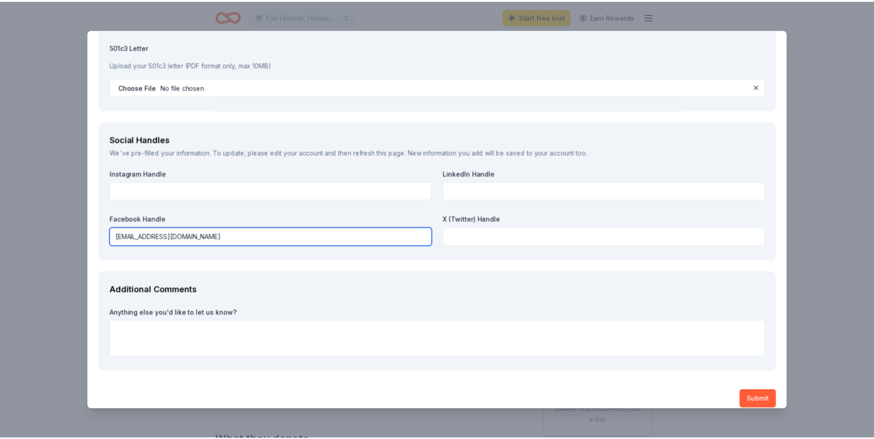
scroll to position [1399, 0]
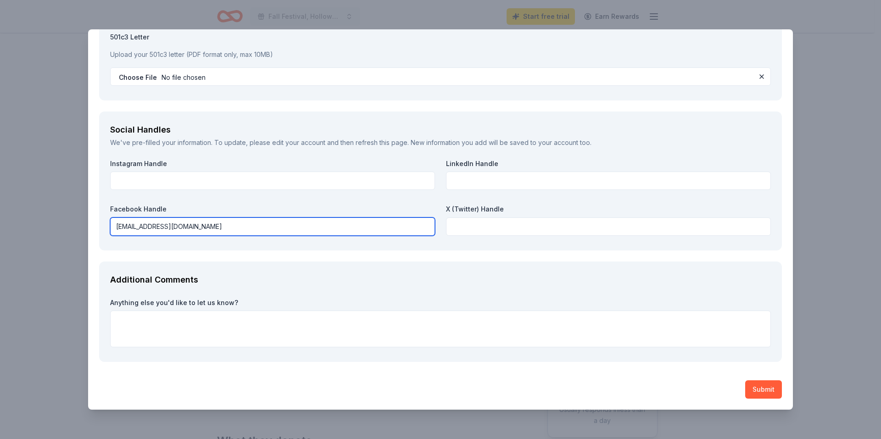
type input "franklinhilltenants@facebook.com"
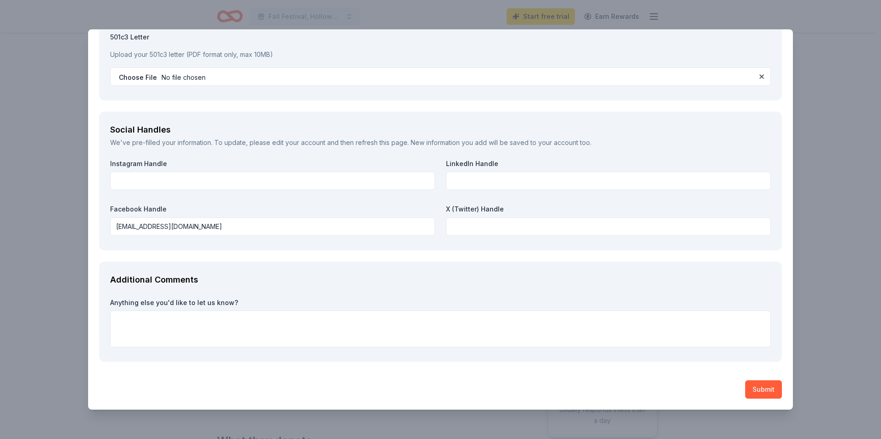
click at [416, 390] on div "Submit" at bounding box center [440, 389] width 683 height 18
click at [268, 320] on textarea at bounding box center [440, 329] width 661 height 37
paste textarea "Well, embarking on this Italian adventure would be monumental, elevating us to …"
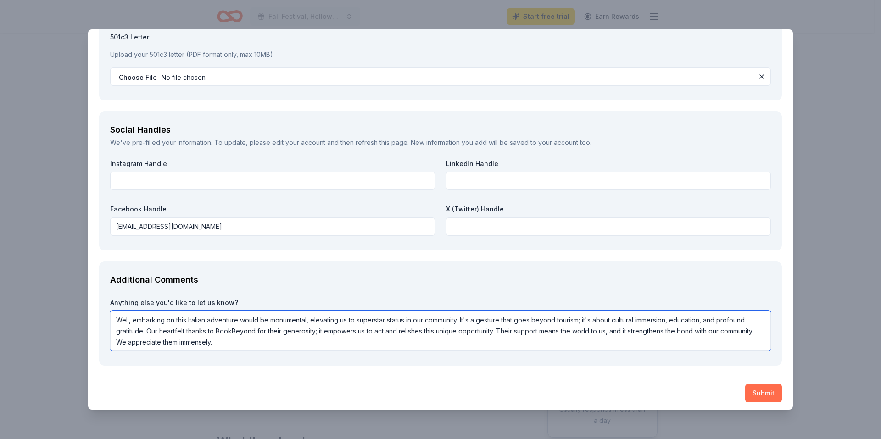
type textarea "Well, embarking on this Italian adventure would be monumental, elevating us to …"
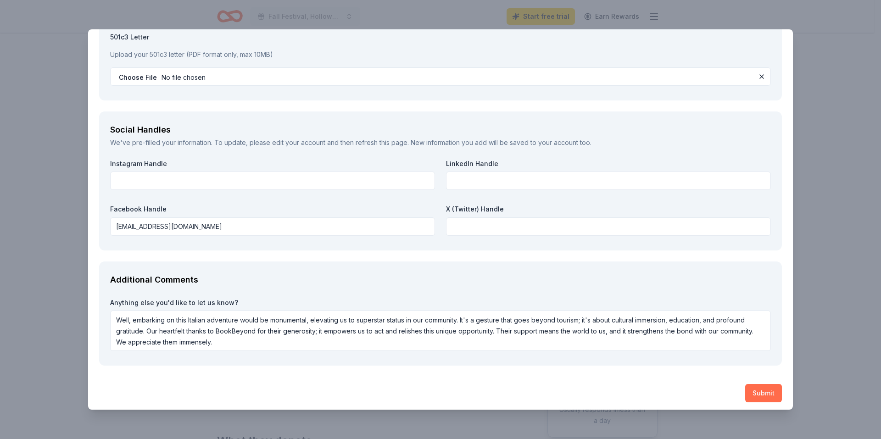
click at [749, 387] on button "Submit" at bounding box center [763, 393] width 37 height 18
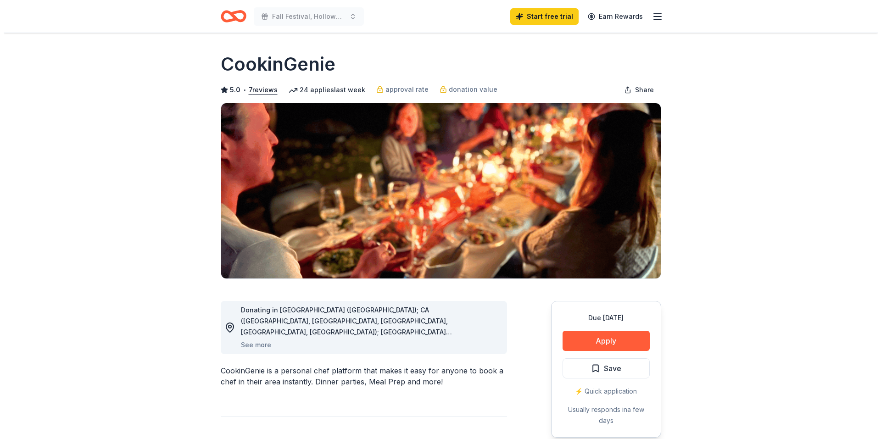
scroll to position [46, 0]
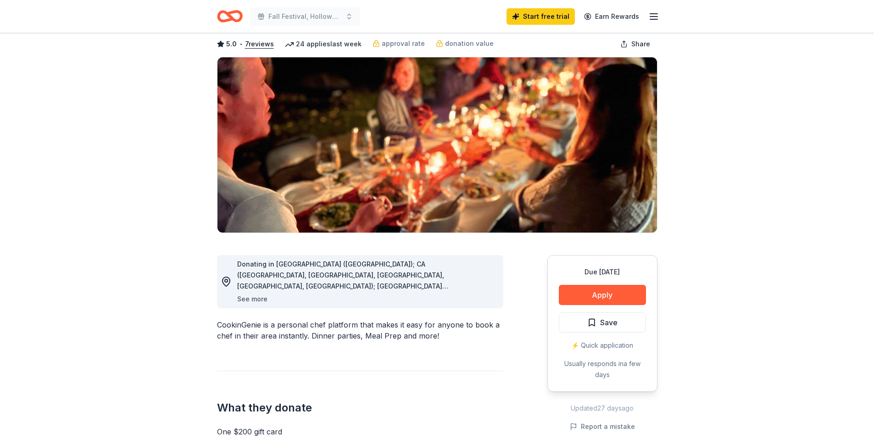
click at [246, 297] on button "See more" at bounding box center [252, 299] width 30 height 11
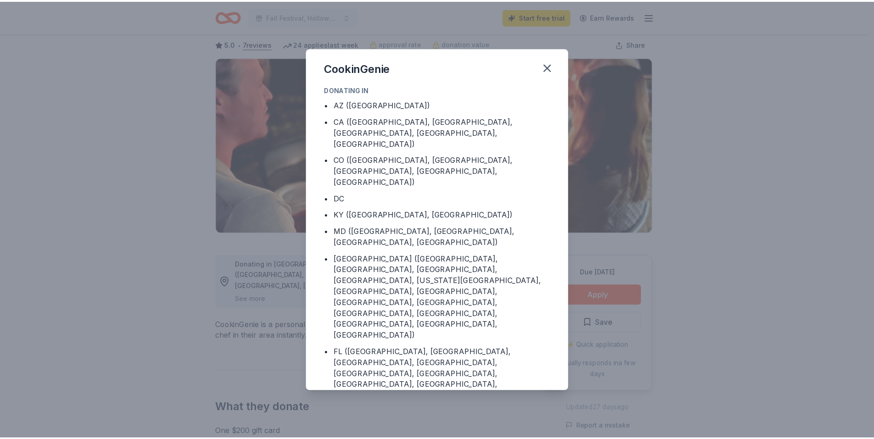
scroll to position [34, 0]
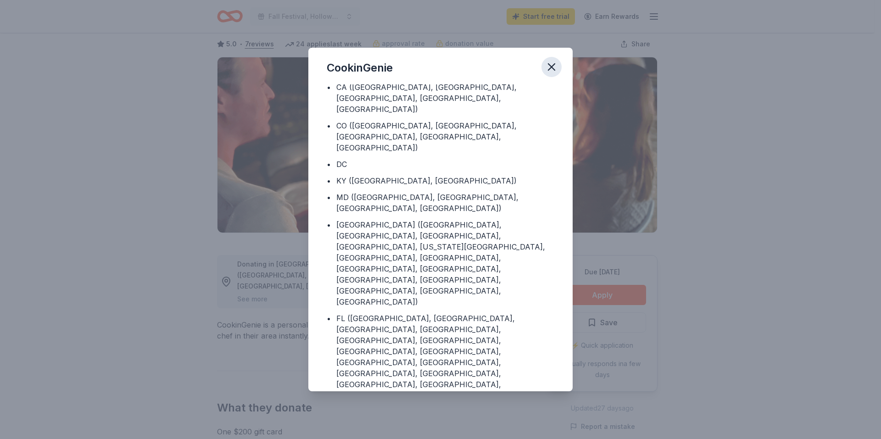
click at [553, 67] on icon "button" at bounding box center [551, 67] width 13 height 13
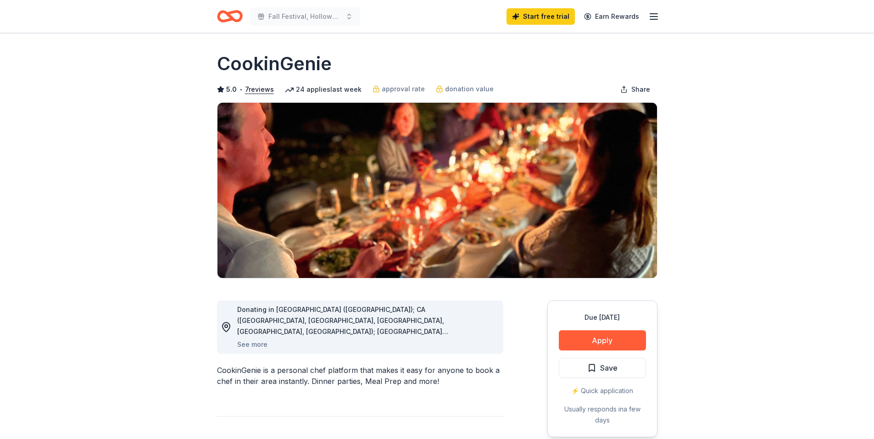
scroll to position [0, 0]
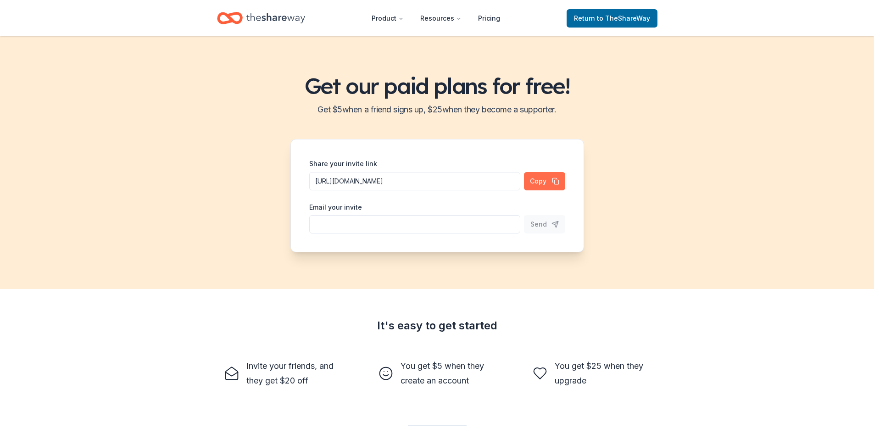
click at [539, 180] on button "Copy" at bounding box center [544, 181] width 41 height 18
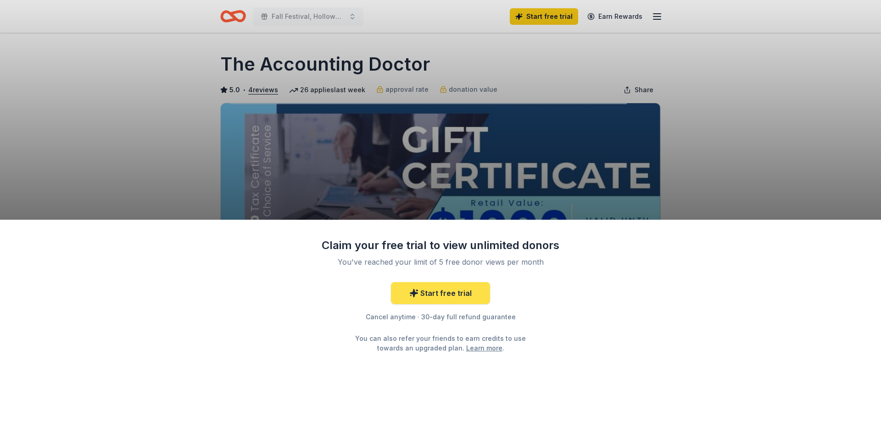
click at [445, 292] on link "Start free trial" at bounding box center [440, 293] width 99 height 22
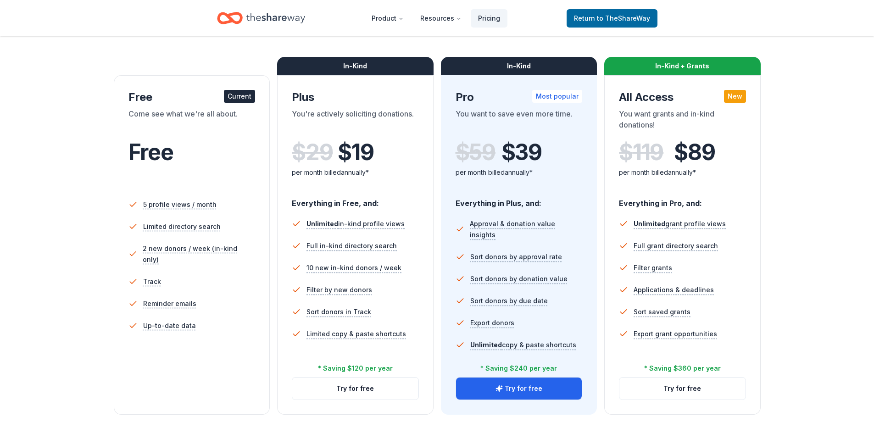
scroll to position [138, 0]
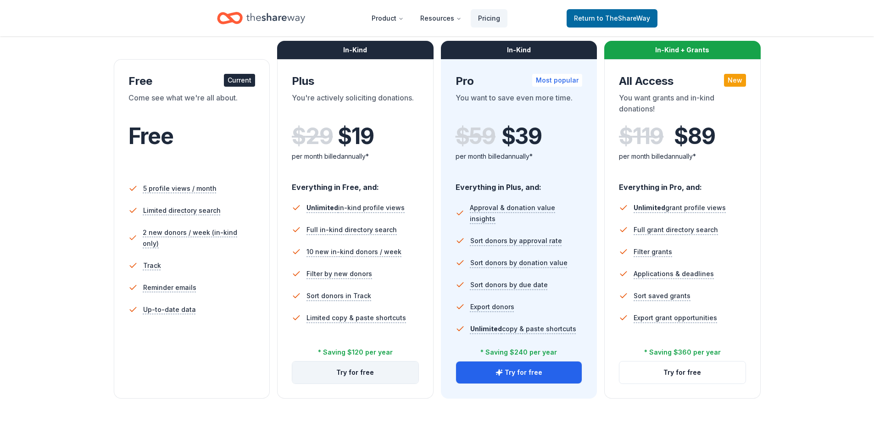
click at [358, 372] on button "Try for free" at bounding box center [355, 373] width 126 height 22
